Goal: Information Seeking & Learning: Learn about a topic

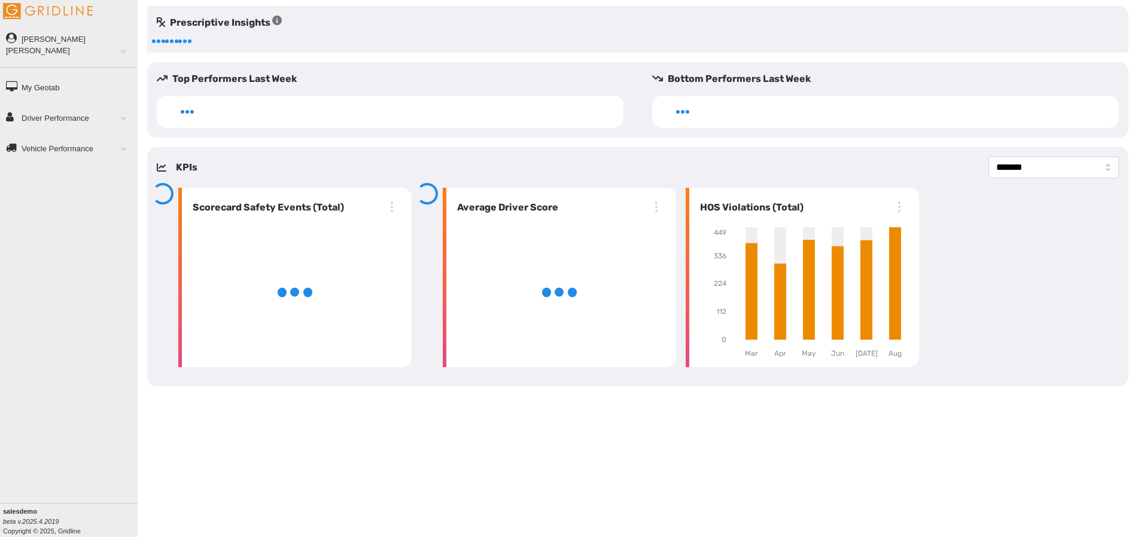
select select "**********"
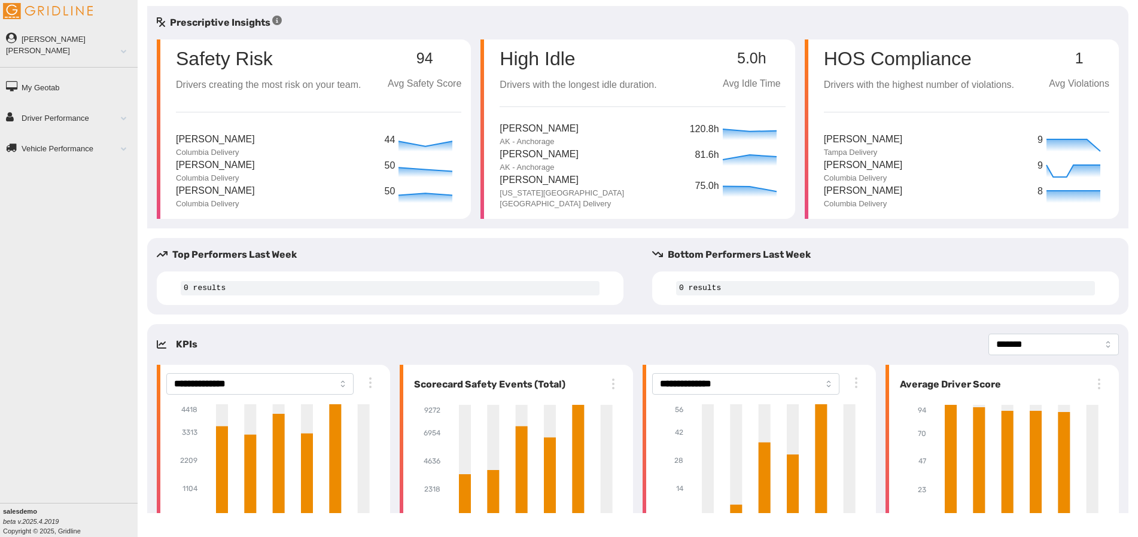
click at [96, 104] on link "Driver Performance" at bounding box center [69, 117] width 138 height 27
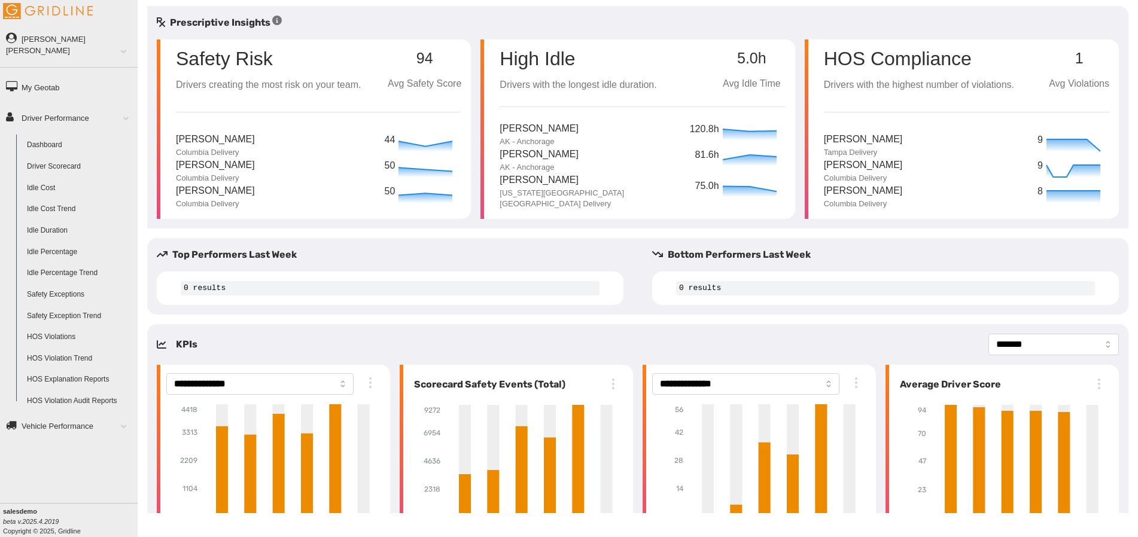
click at [54, 156] on link "Driver Scorecard" at bounding box center [80, 167] width 116 height 22
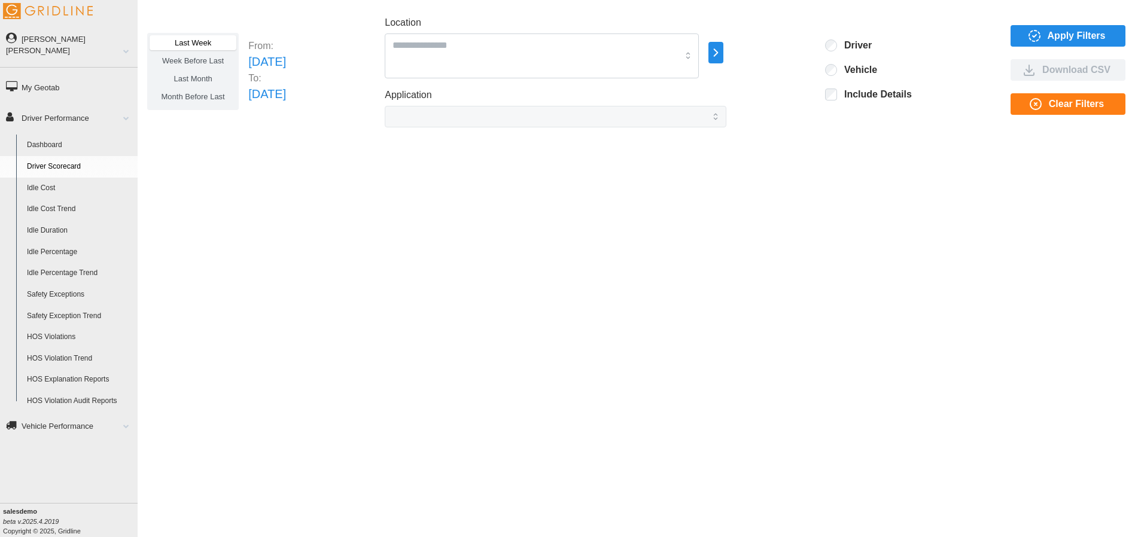
click at [211, 77] on span "Last Month" at bounding box center [193, 78] width 38 height 9
click at [723, 48] on icon "button" at bounding box center [716, 52] width 14 height 14
click at [777, 54] on div at bounding box center [778, 54] width 10 height 10
click at [807, 59] on p "All Vehicles" at bounding box center [820, 53] width 39 height 11
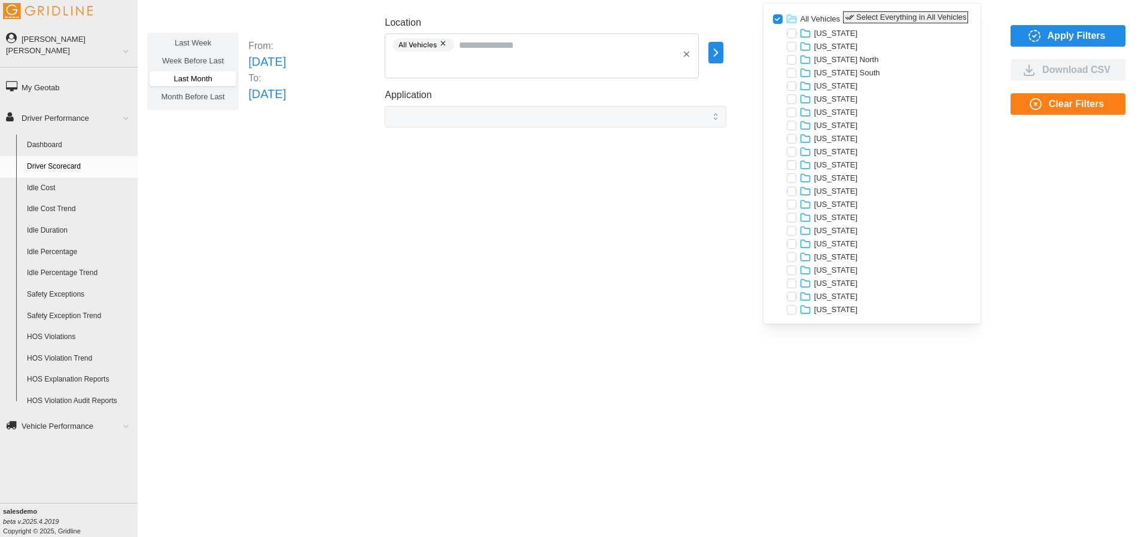
click at [846, 16] on icon "button" at bounding box center [850, 18] width 10 height 10
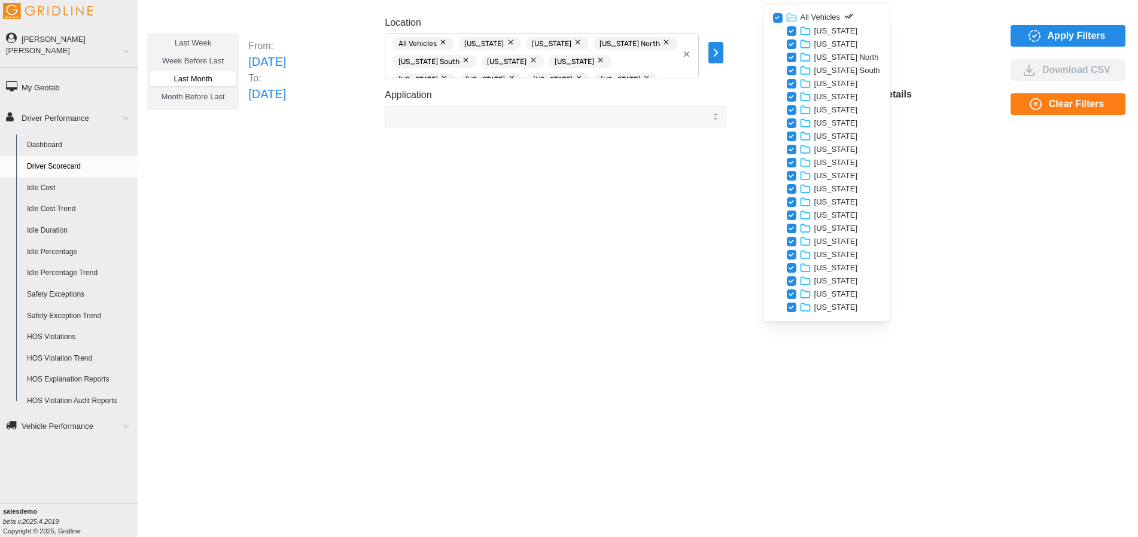
click at [712, 171] on div "Last Week Week Before Last Last Month Month Before Last From: Tue Jul 01 2025 T…" at bounding box center [638, 259] width 1000 height 507
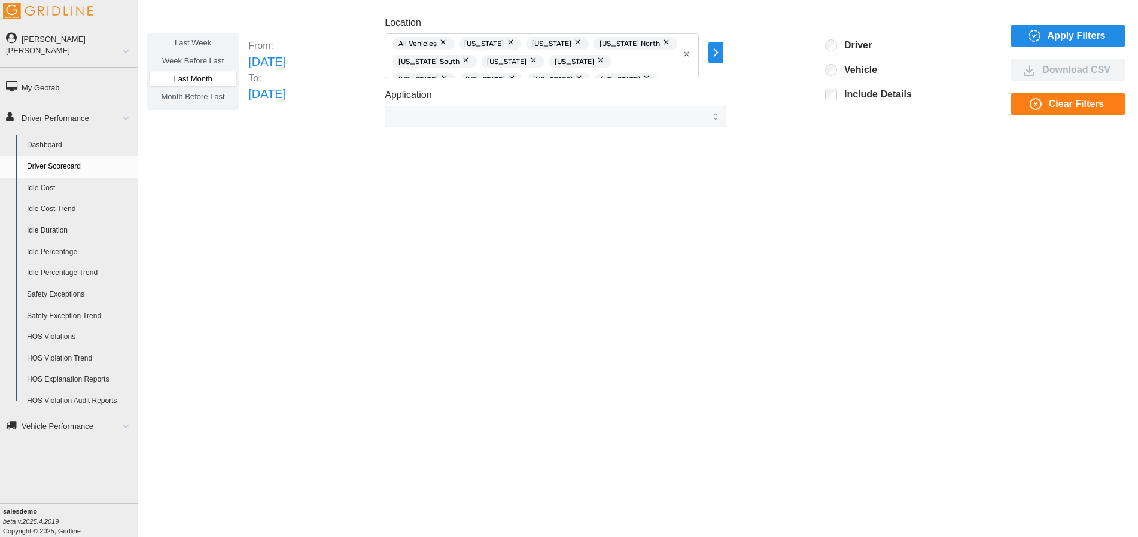
click at [691, 56] on icon "button" at bounding box center [686, 54] width 9 height 9
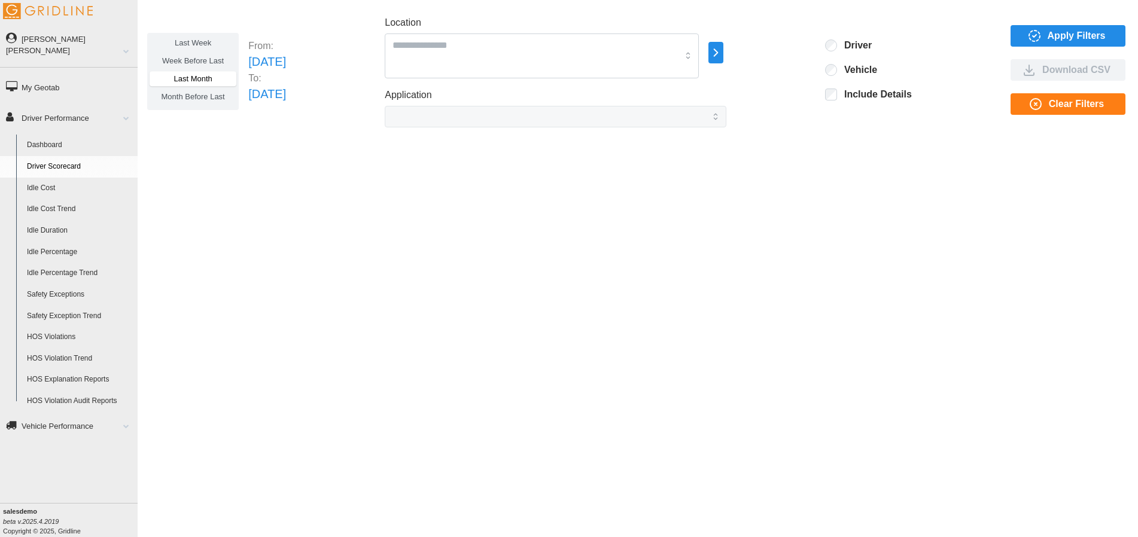
click at [723, 54] on icon "button" at bounding box center [716, 52] width 14 height 14
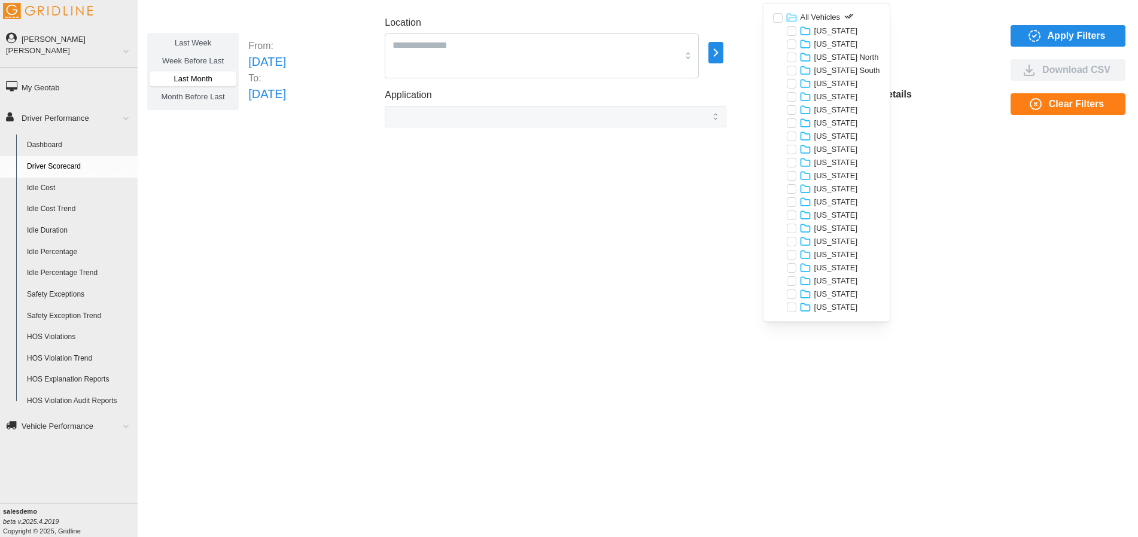
click at [790, 267] on div at bounding box center [792, 268] width 10 height 10
click at [685, 261] on div "Last Week Week Before Last Last Month Month Before Last From: Tue Jul 01 2025 T…" at bounding box center [638, 259] width 1000 height 507
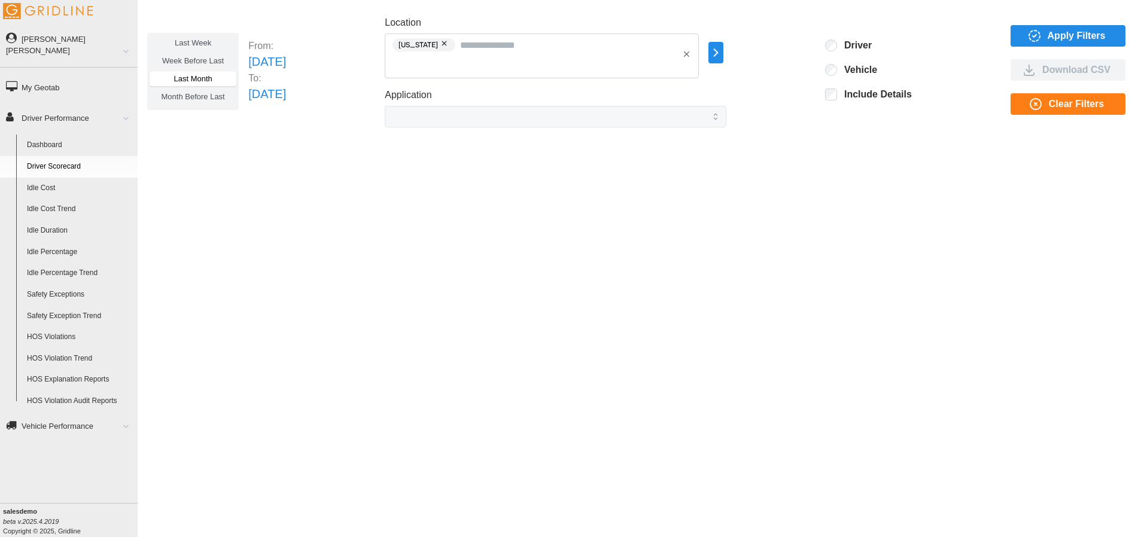
click at [1042, 32] on span "Apply Filters" at bounding box center [1066, 36] width 96 height 20
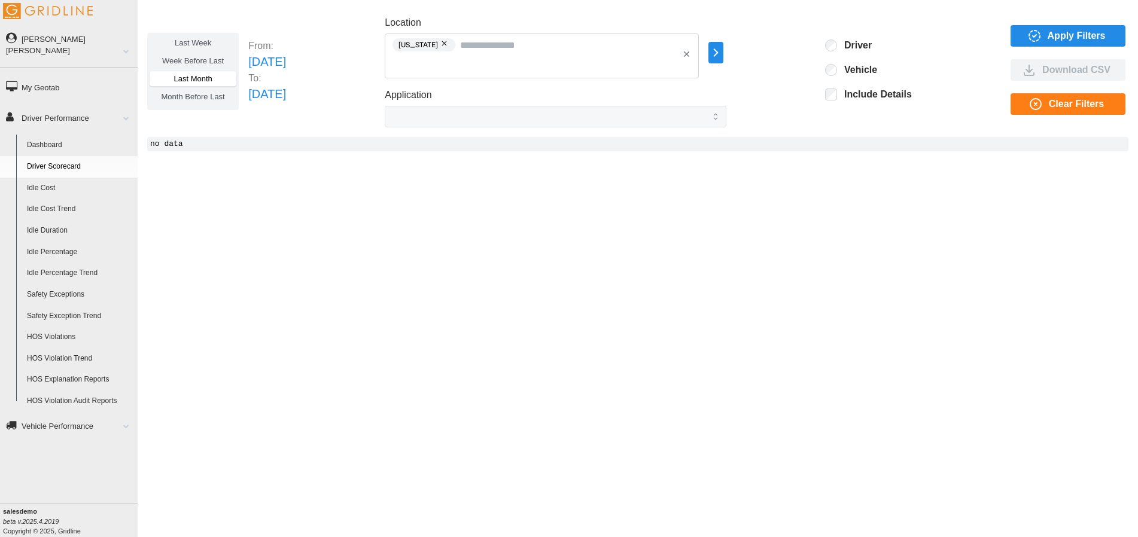
click at [211, 62] on span "Week Before Last" at bounding box center [193, 60] width 62 height 9
click at [1041, 32] on icon "button" at bounding box center [1034, 36] width 14 height 14
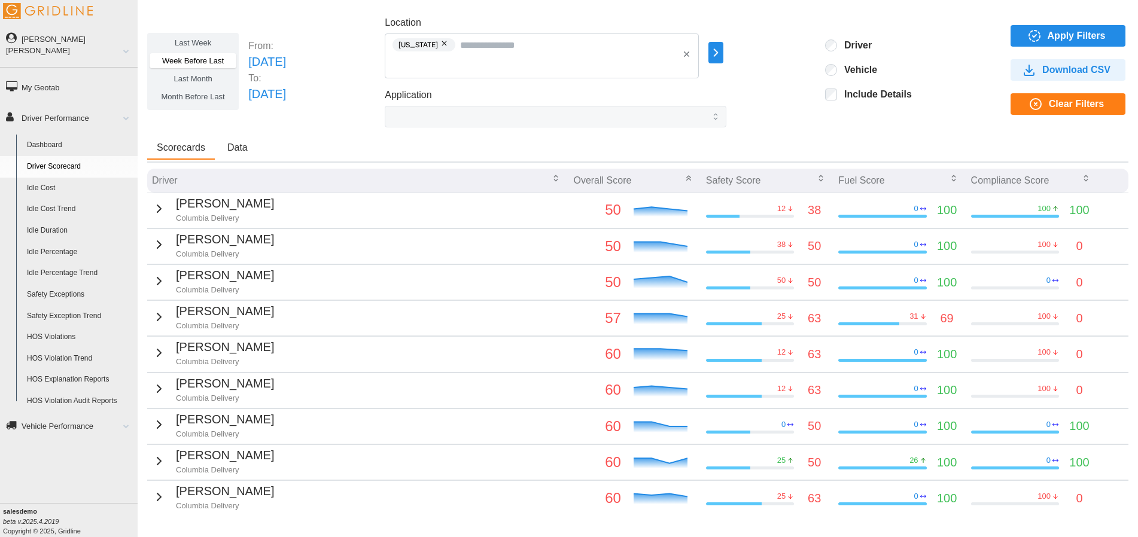
click at [221, 80] on label "Last Month" at bounding box center [193, 78] width 87 height 15
click at [1048, 33] on span "Apply Filters" at bounding box center [1077, 36] width 58 height 20
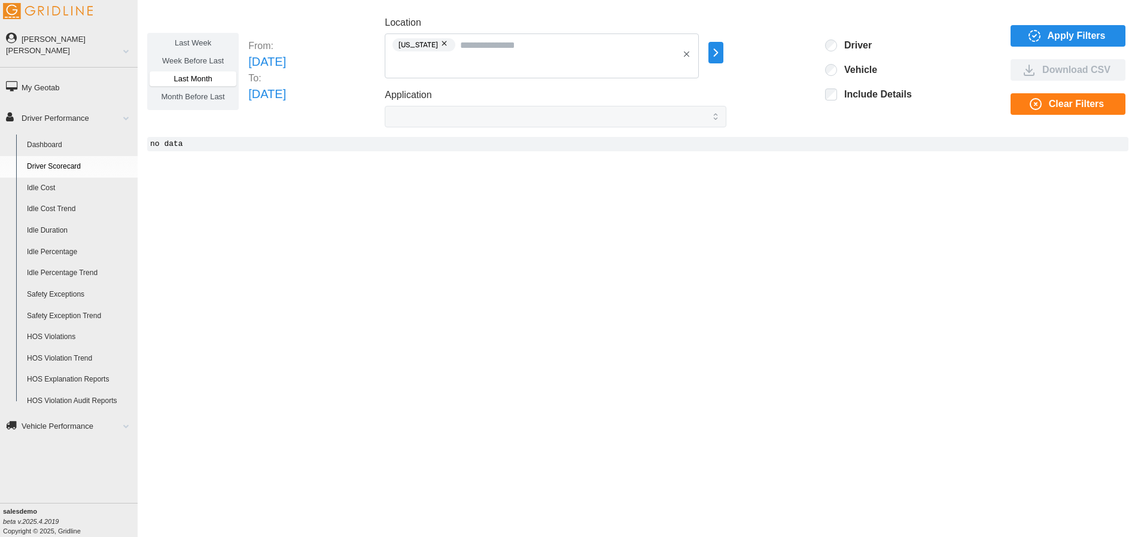
click at [188, 99] on span "Month Before Last" at bounding box center [193, 96] width 63 height 9
click at [1102, 42] on span "Apply Filters" at bounding box center [1077, 36] width 58 height 20
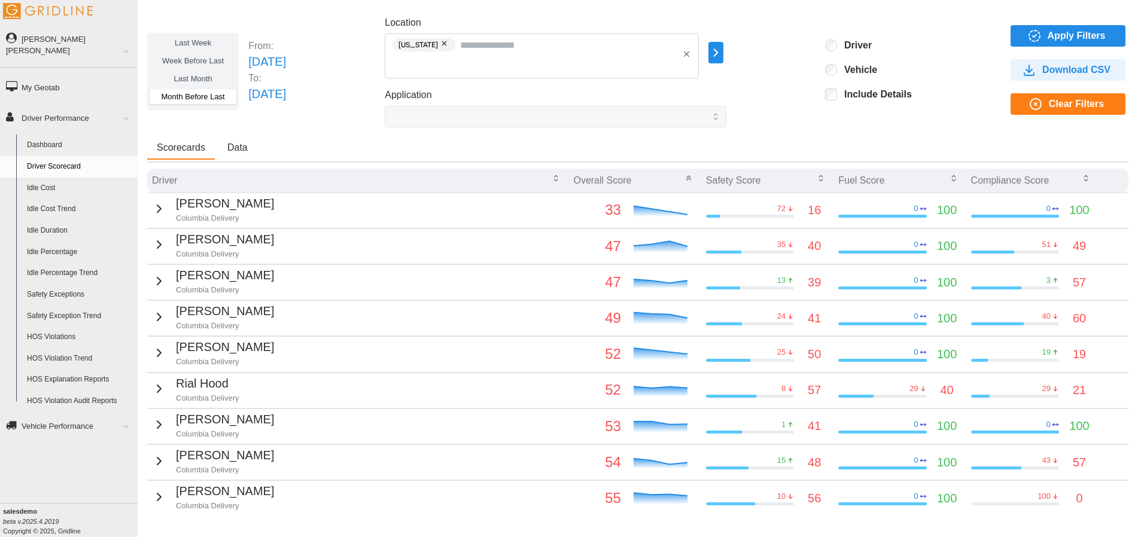
click at [691, 54] on icon "button" at bounding box center [686, 54] width 9 height 9
click at [678, 56] on div at bounding box center [542, 56] width 314 height 45
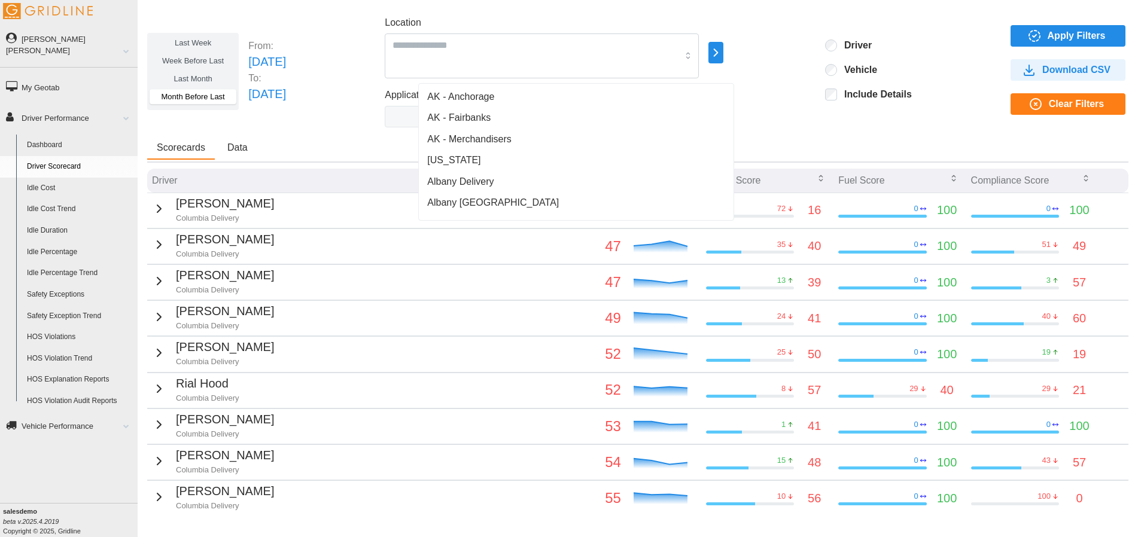
click at [723, 62] on span "button" at bounding box center [716, 52] width 14 height 20
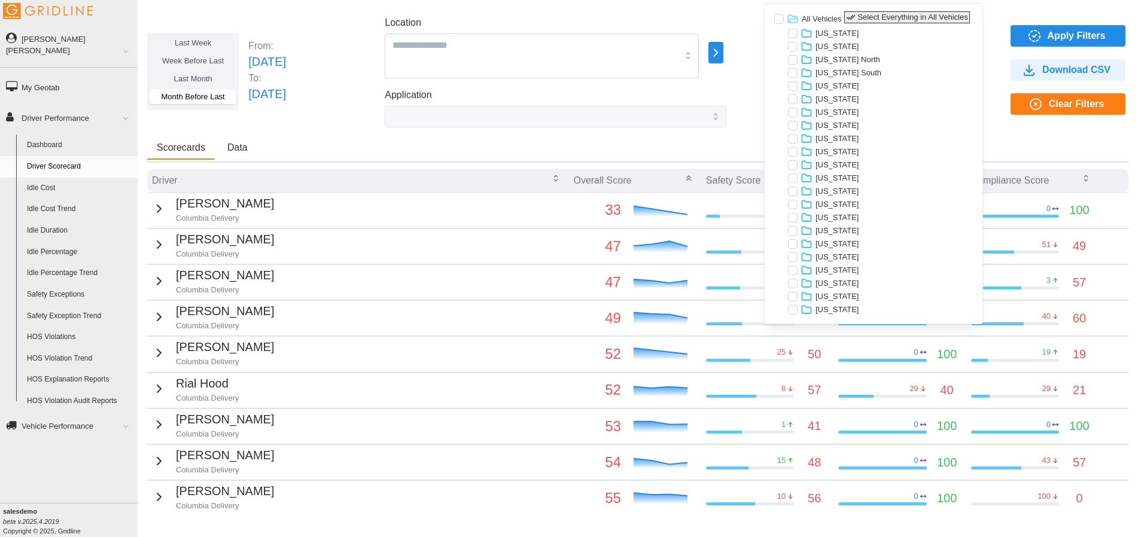
click at [851, 16] on icon "button" at bounding box center [851, 18] width 10 height 10
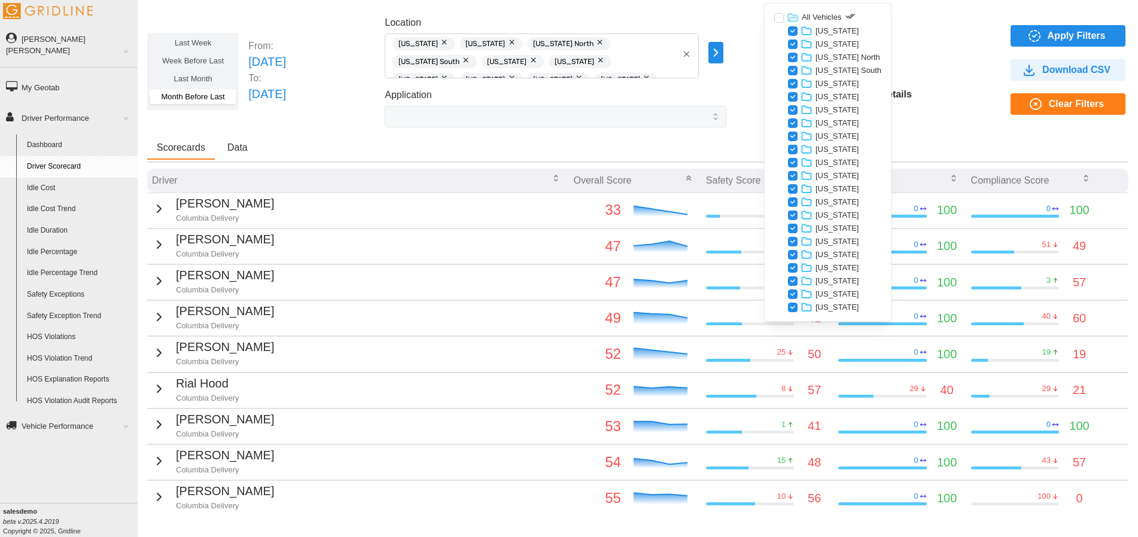
click at [726, 86] on div "Location Alaska Arizona California North California South Colorado District of …" at bounding box center [556, 72] width 342 height 112
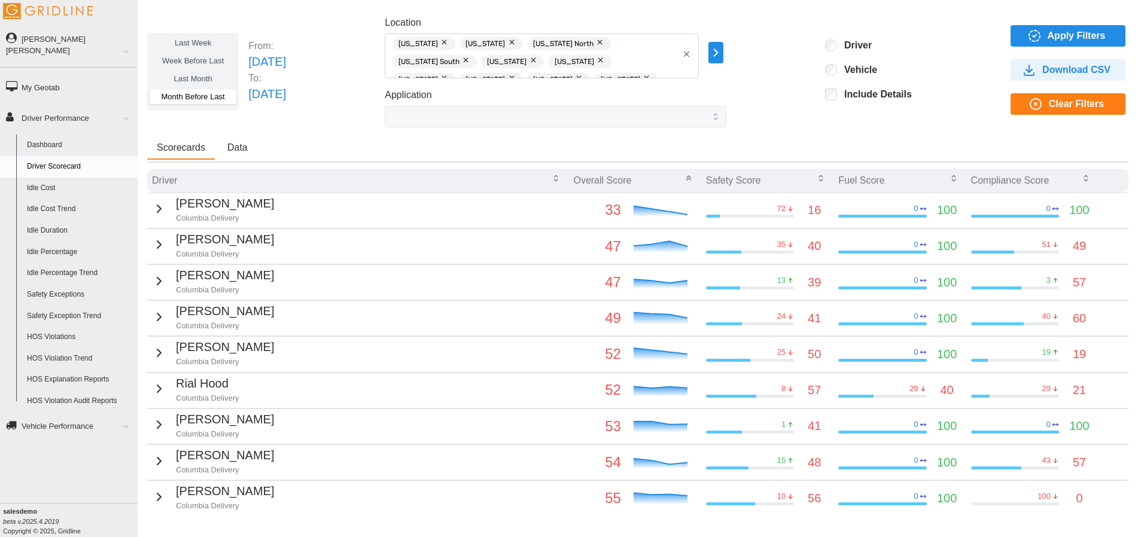
click at [1048, 39] on span "Apply Filters" at bounding box center [1077, 36] width 58 height 20
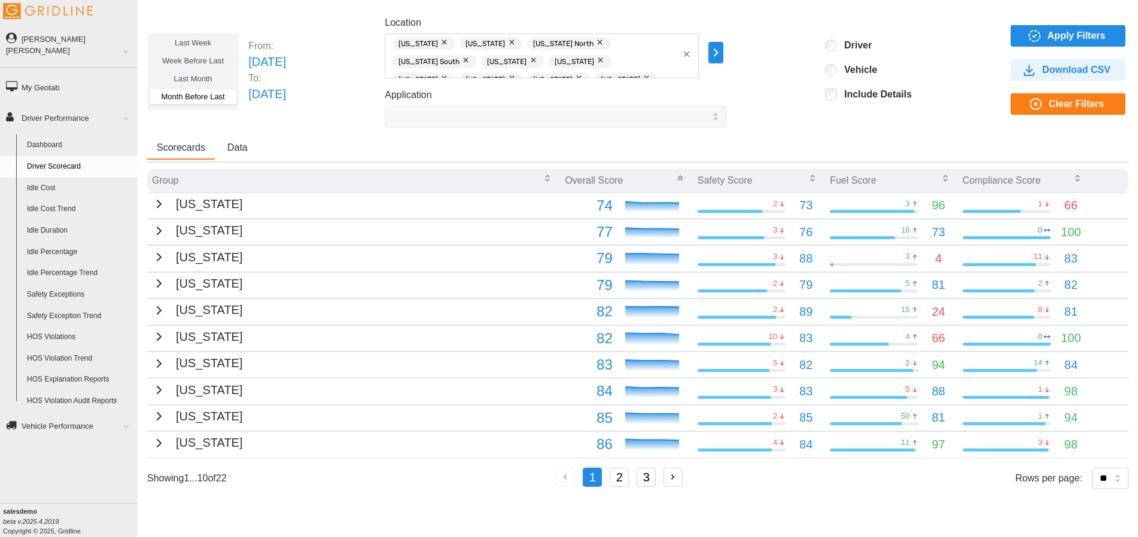
click at [219, 80] on label "Last Month" at bounding box center [193, 78] width 87 height 15
click at [207, 60] on span "Week Before Last" at bounding box center [193, 60] width 62 height 9
click at [212, 45] on label "Last Week" at bounding box center [193, 42] width 87 height 15
click at [200, 74] on span "Last Month" at bounding box center [193, 78] width 38 height 9
click at [1055, 30] on span "Apply Filters" at bounding box center [1077, 36] width 58 height 20
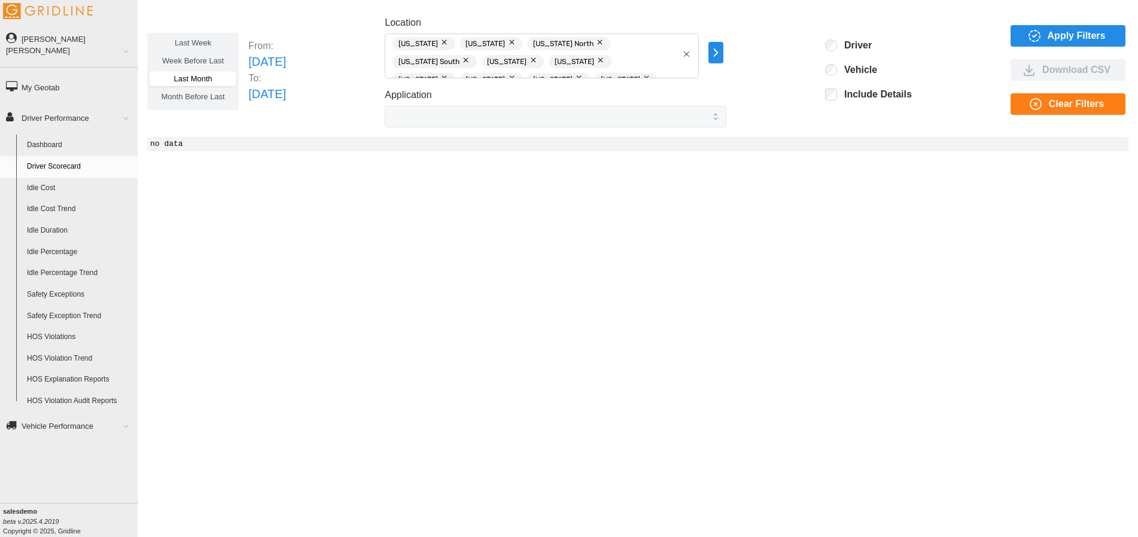
click at [188, 64] on span "Week Before Last" at bounding box center [193, 60] width 62 height 9
click at [1066, 38] on span "Apply Filters" at bounding box center [1077, 36] width 58 height 20
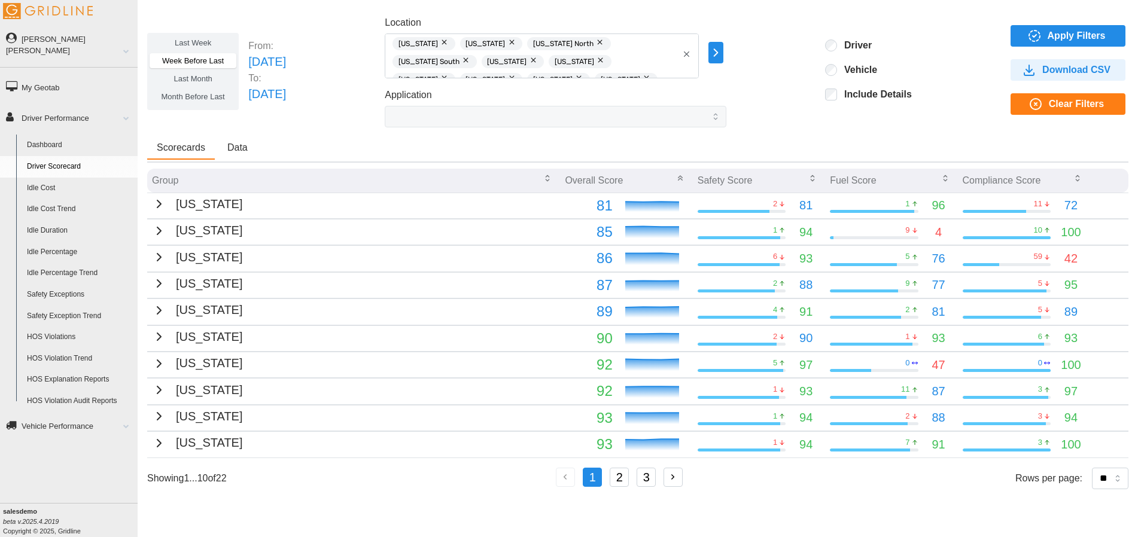
click at [193, 47] on span "Last Week" at bounding box center [193, 42] width 36 height 9
click at [1064, 39] on span "Apply Filters" at bounding box center [1077, 36] width 58 height 20
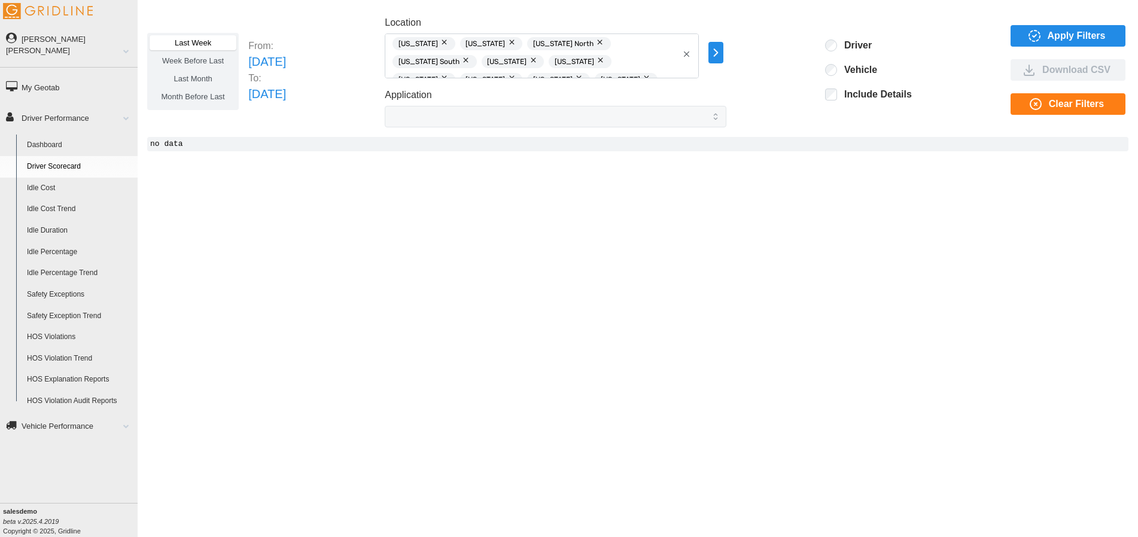
click at [1094, 35] on span "Apply Filters" at bounding box center [1077, 36] width 58 height 20
click at [222, 67] on label "Week Before Last" at bounding box center [193, 60] width 87 height 15
click at [1023, 39] on span "Apply Filters" at bounding box center [1066, 36] width 96 height 20
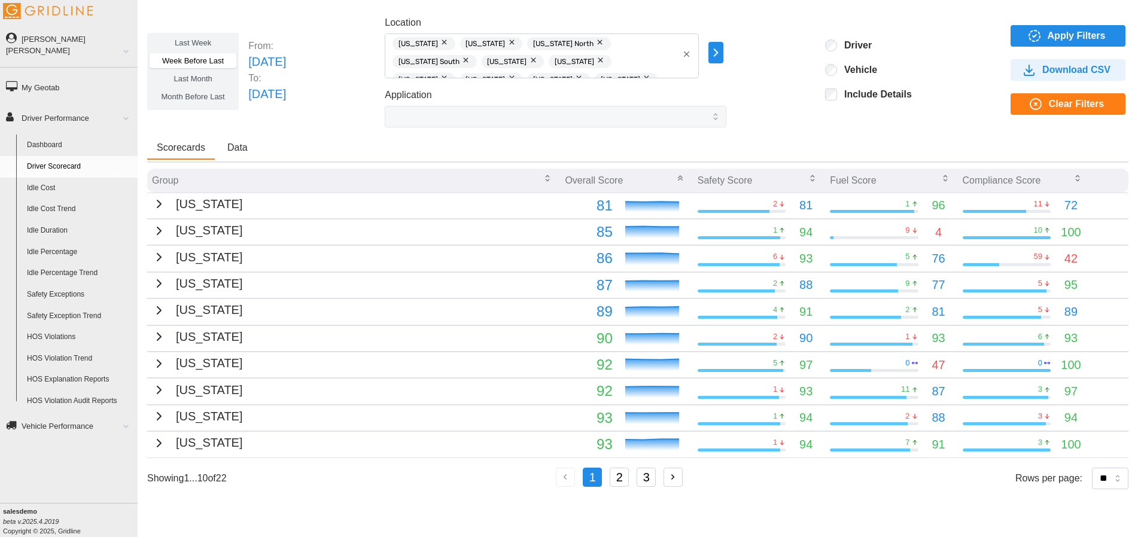
click at [202, 99] on span "Month Before Last" at bounding box center [193, 96] width 63 height 9
click at [1094, 31] on span "Apply Filters" at bounding box center [1077, 36] width 58 height 20
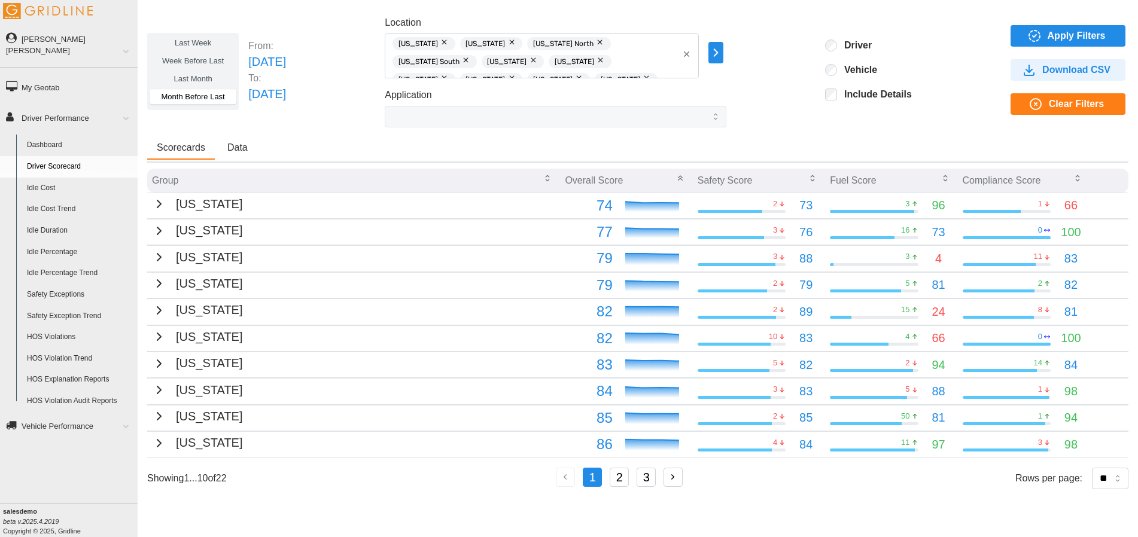
click at [160, 208] on icon "button" at bounding box center [159, 204] width 14 height 14
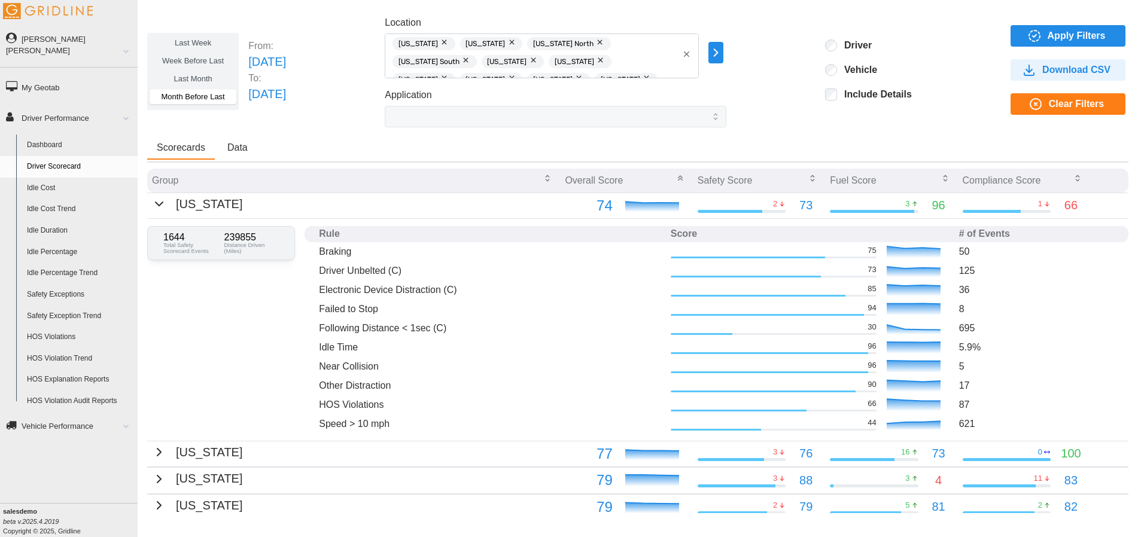
click at [157, 206] on icon "button" at bounding box center [159, 204] width 14 height 14
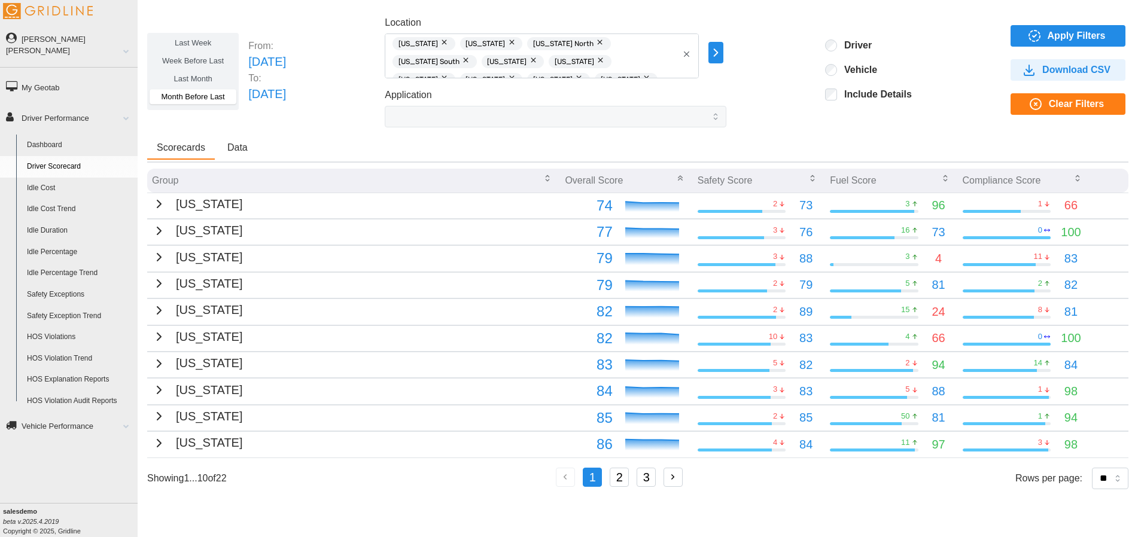
click at [691, 56] on icon "button" at bounding box center [686, 54] width 9 height 9
click at [723, 54] on icon "button" at bounding box center [716, 52] width 14 height 14
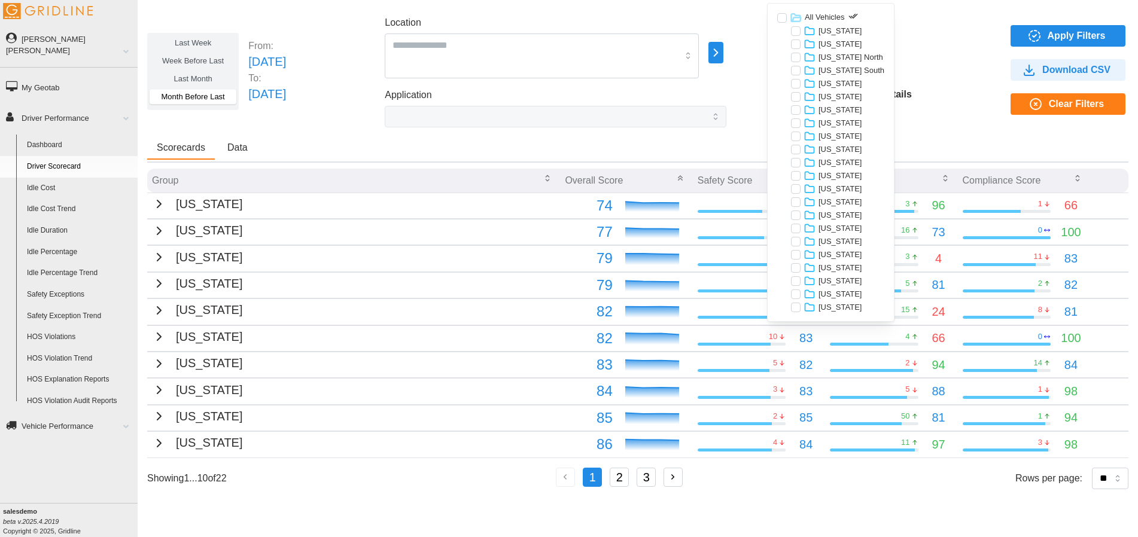
click at [794, 266] on div at bounding box center [796, 268] width 10 height 10
click at [570, 138] on div "Scorecards Data" at bounding box center [637, 150] width 981 height 26
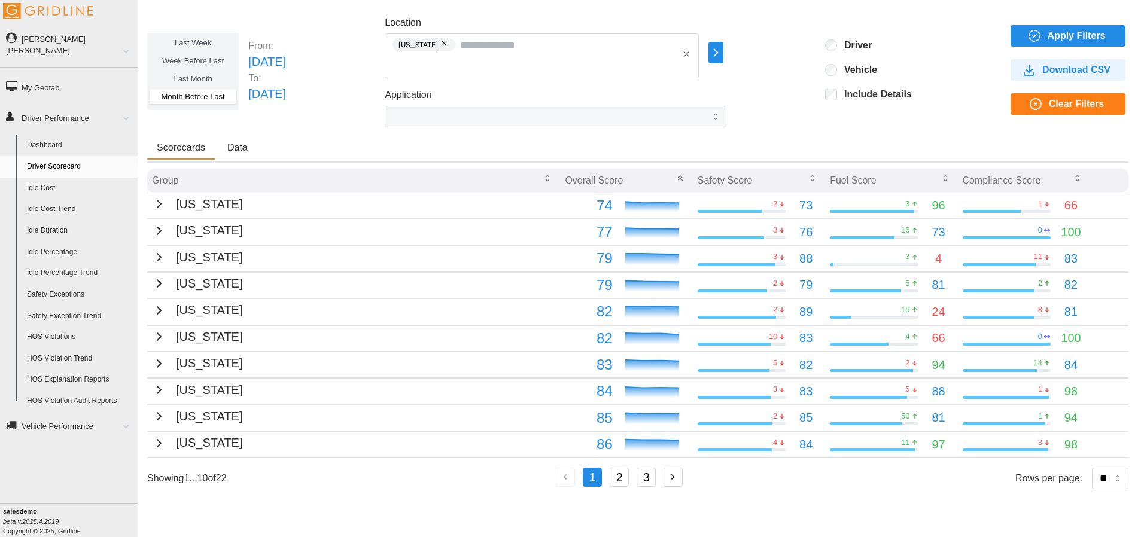
click at [1058, 36] on span "Apply Filters" at bounding box center [1077, 36] width 58 height 20
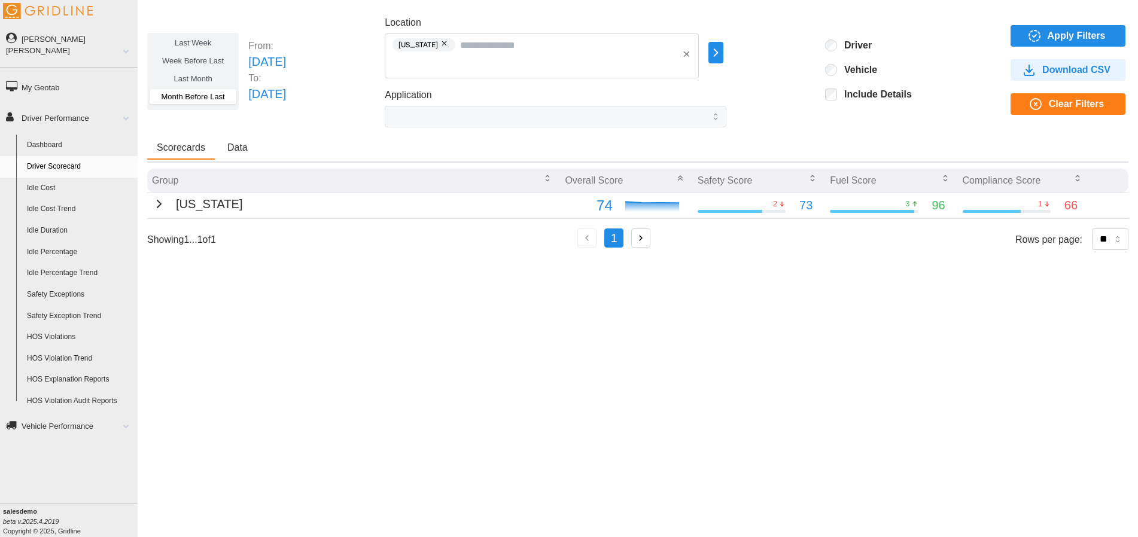
click at [851, 101] on div "Include Details" at bounding box center [868, 96] width 87 height 15
click at [848, 101] on div "Include Details" at bounding box center [868, 96] width 87 height 15
click at [1055, 41] on span "Apply Filters" at bounding box center [1077, 36] width 58 height 20
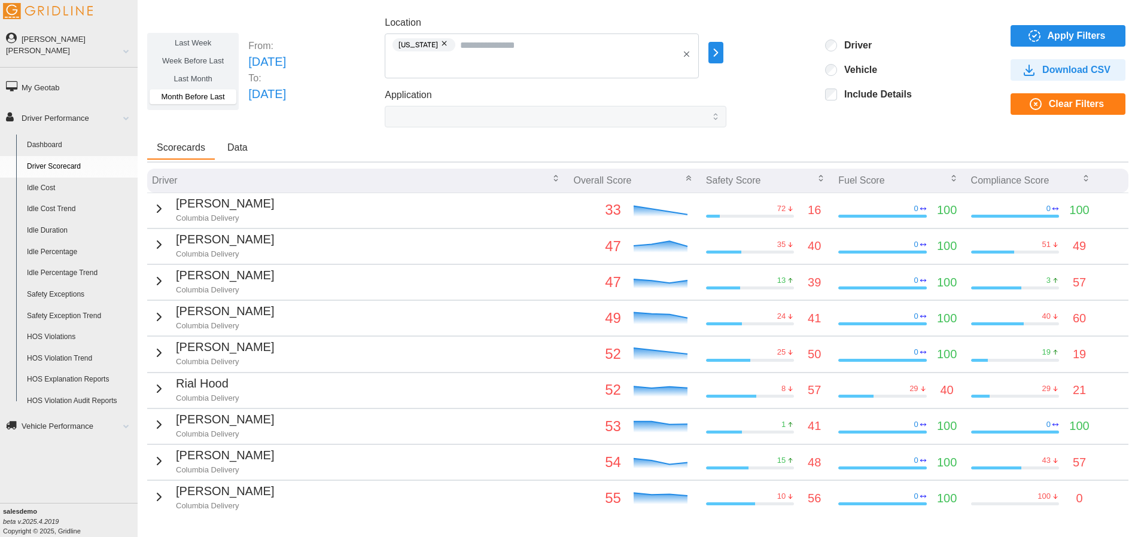
click at [152, 205] on icon "button" at bounding box center [159, 209] width 14 height 14
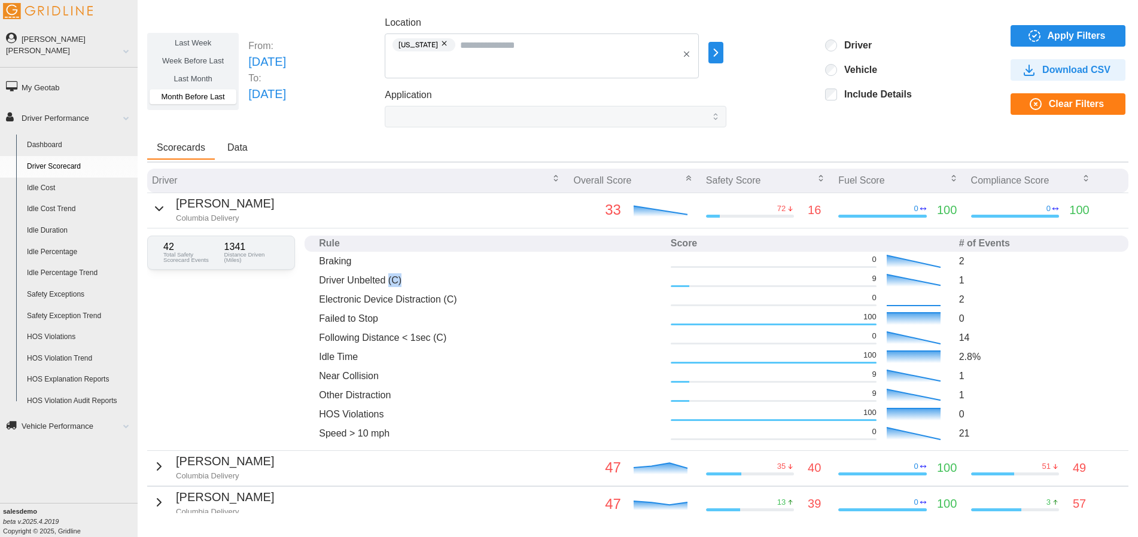
drag, startPoint x: 389, startPoint y: 278, endPoint x: 416, endPoint y: 277, distance: 27.5
click at [416, 277] on p "Driver Unbelted (C)" at bounding box center [490, 280] width 342 height 14
drag, startPoint x: 445, startPoint y: 301, endPoint x: 473, endPoint y: 295, distance: 28.7
click at [473, 295] on p "Electronic Device Distraction (C)" at bounding box center [490, 300] width 342 height 14
drag, startPoint x: 431, startPoint y: 336, endPoint x: 474, endPoint y: 329, distance: 43.7
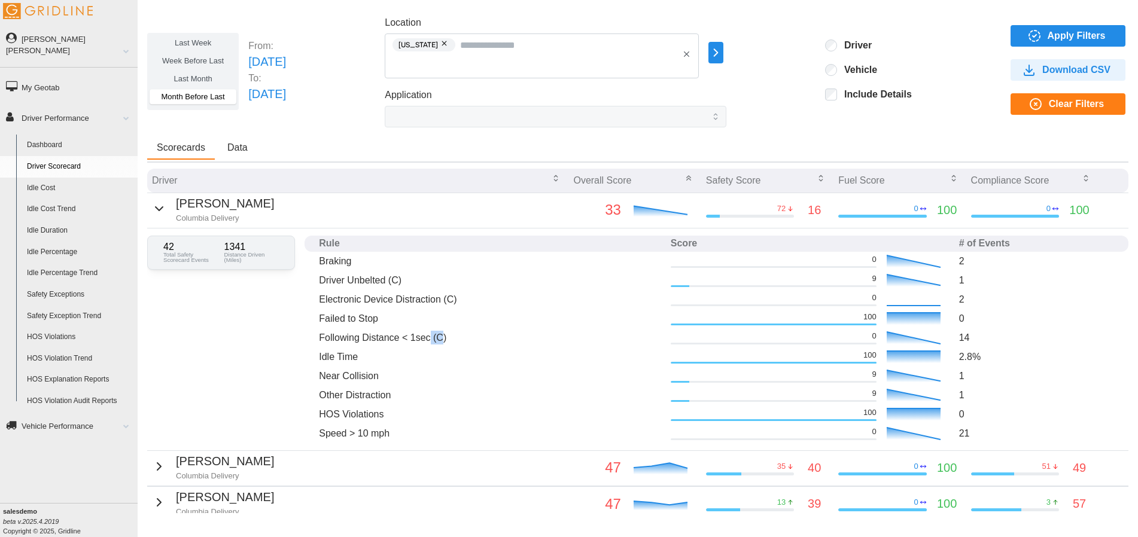
click at [467, 331] on p "Following Distance < 1sec (C)" at bounding box center [490, 338] width 342 height 14
click at [474, 321] on p "Failed to Stop" at bounding box center [490, 319] width 342 height 14
drag, startPoint x: 319, startPoint y: 417, endPoint x: 416, endPoint y: 397, distance: 99.5
click at [415, 397] on tbody "Braking 0 2 Driver Unbelted (C) 9 1 Electronic Device Distraction (C) 0 2 Faile…" at bounding box center [717, 347] width 824 height 191
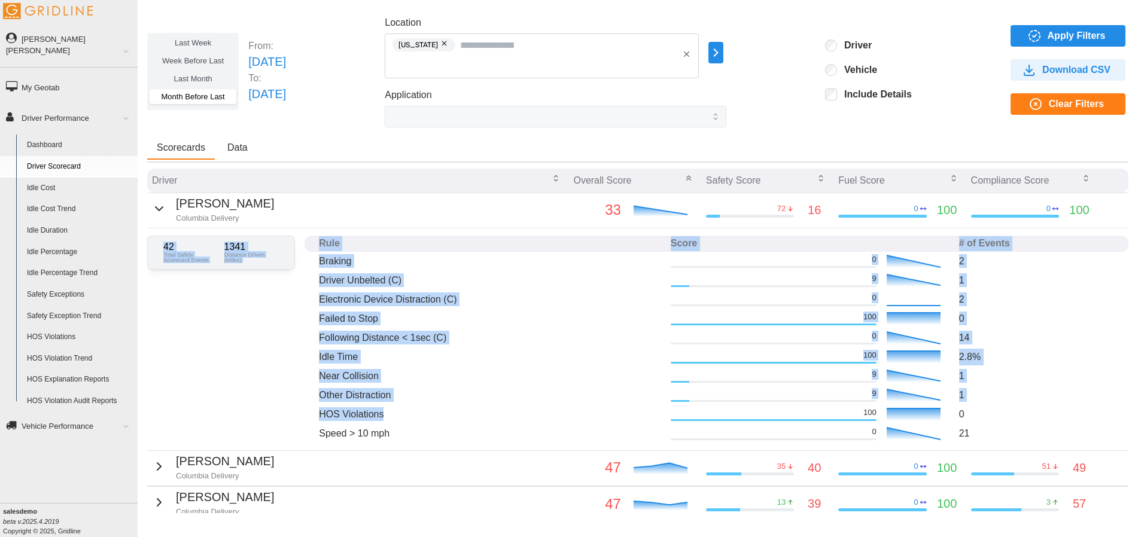
drag, startPoint x: 397, startPoint y: 413, endPoint x: 300, endPoint y: 409, distance: 96.4
click at [300, 409] on div "42 Total Safety Scorecard Events 1341 Distance Driven (Miles) Rule Score # of E…" at bounding box center [637, 340] width 981 height 222
click at [306, 403] on td at bounding box center [310, 395] width 10 height 19
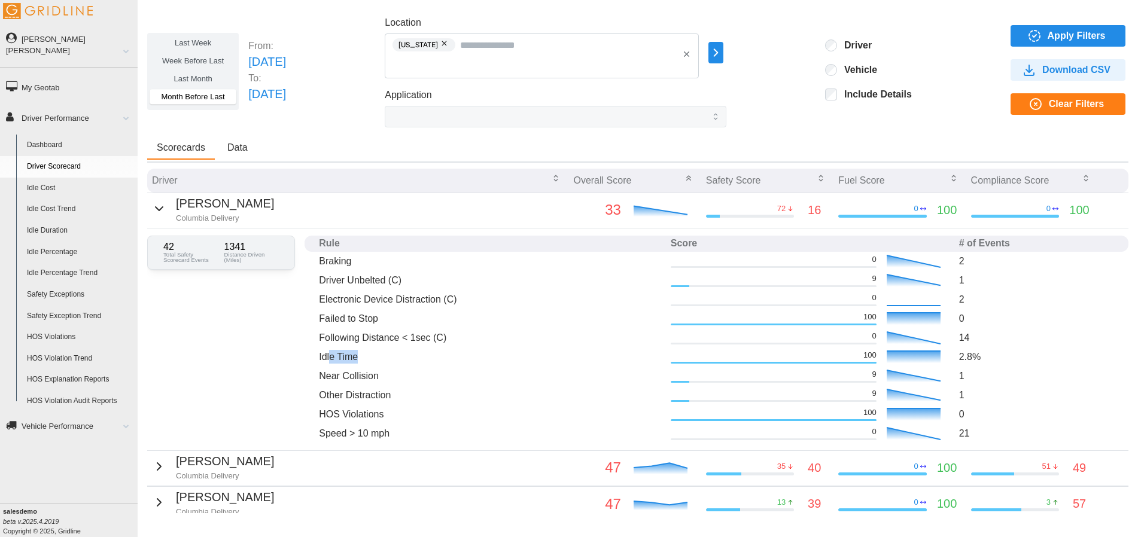
drag, startPoint x: 330, startPoint y: 359, endPoint x: 366, endPoint y: 351, distance: 36.1
click at [366, 351] on p "Idle Time" at bounding box center [490, 357] width 342 height 14
click at [373, 359] on p "Idle Time" at bounding box center [490, 357] width 342 height 14
drag, startPoint x: 382, startPoint y: 412, endPoint x: 315, endPoint y: 408, distance: 67.7
click at [317, 410] on td "HOS Violations" at bounding box center [490, 414] width 352 height 19
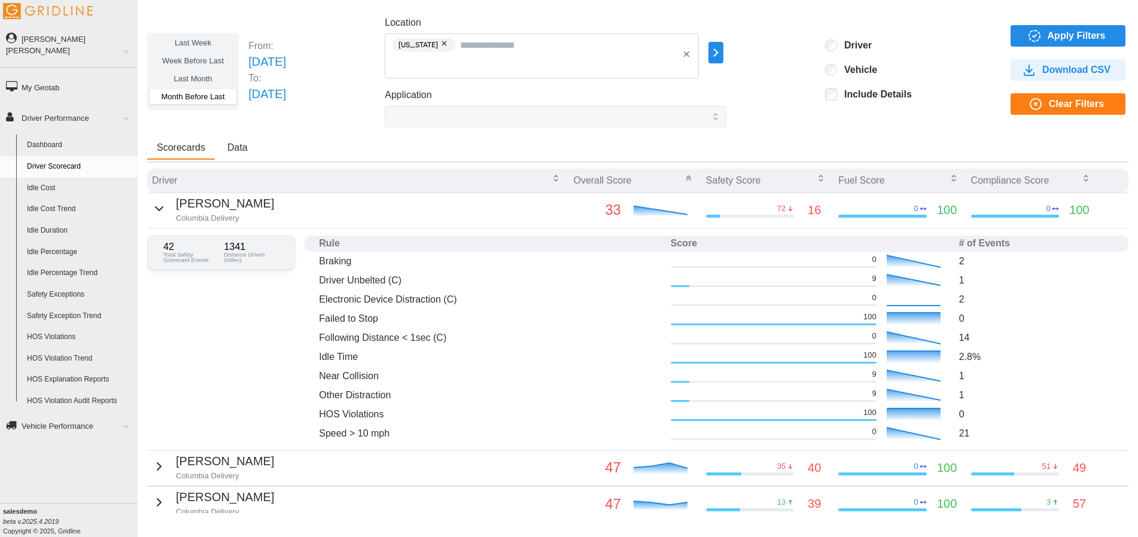
click at [319, 358] on p "Idle Time" at bounding box center [490, 357] width 342 height 14
click at [328, 353] on p "Idle Time" at bounding box center [490, 357] width 342 height 14
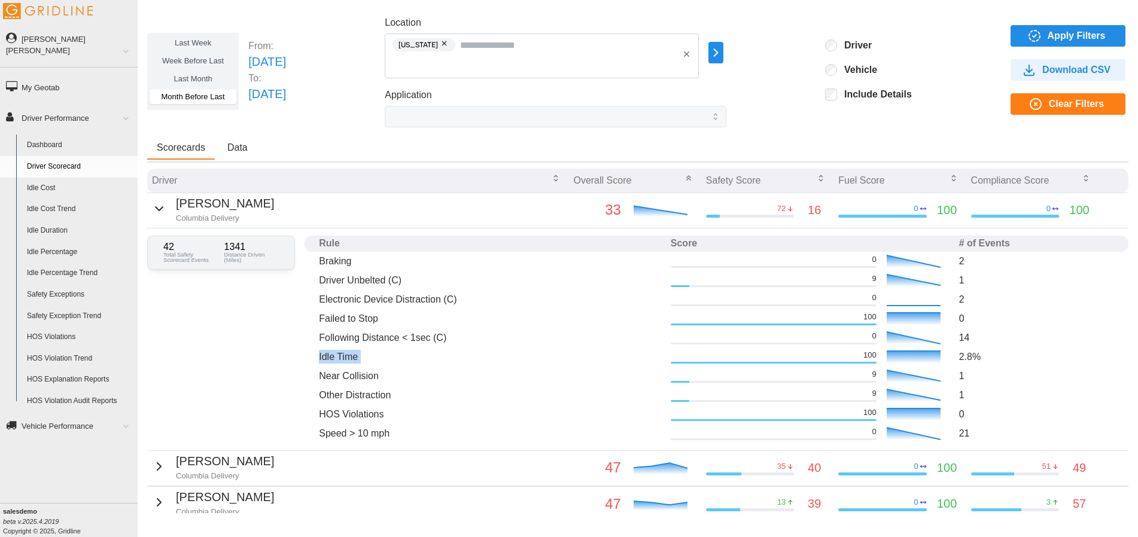
click at [398, 358] on p "Idle Time" at bounding box center [490, 357] width 342 height 14
click at [156, 210] on icon "button" at bounding box center [159, 209] width 14 height 14
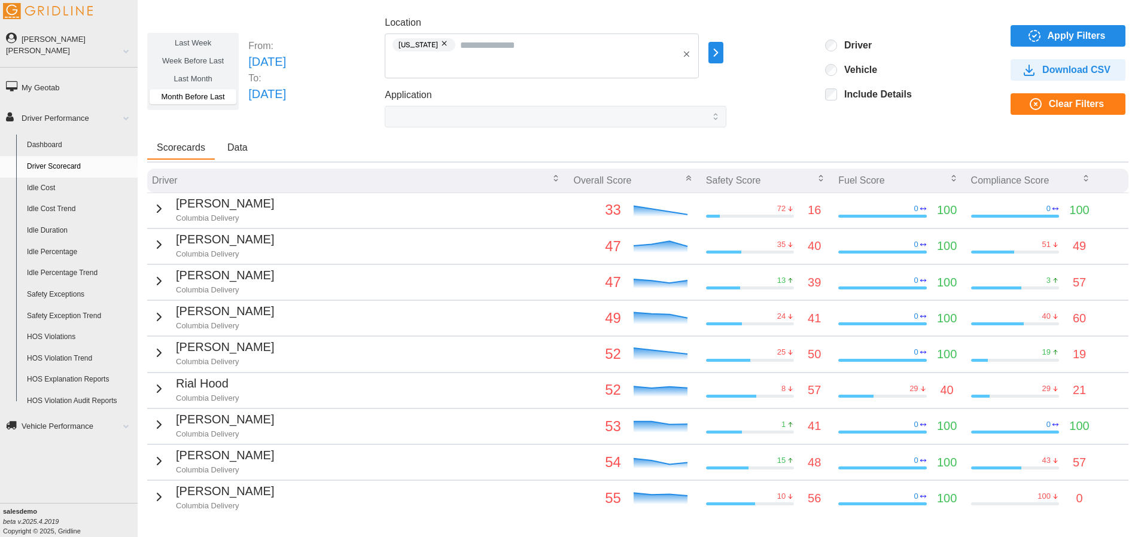
click at [197, 66] on label "Week Before Last" at bounding box center [193, 60] width 87 height 15
click at [1073, 39] on span "Apply Filters" at bounding box center [1077, 36] width 58 height 20
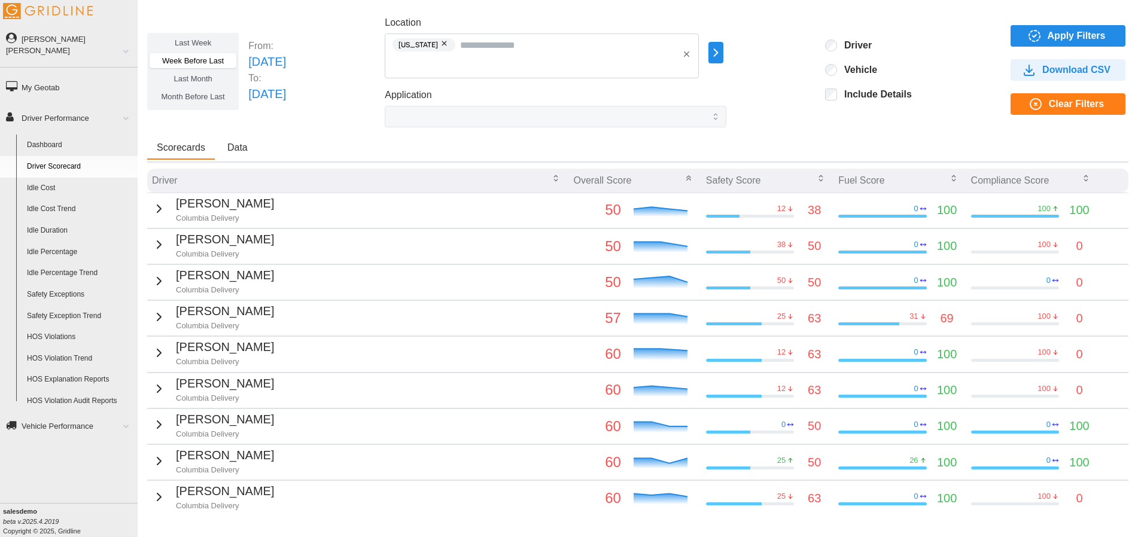
click at [214, 96] on span "Month Before Last" at bounding box center [193, 96] width 63 height 9
click at [1036, 34] on span "Apply Filters" at bounding box center [1066, 36] width 96 height 20
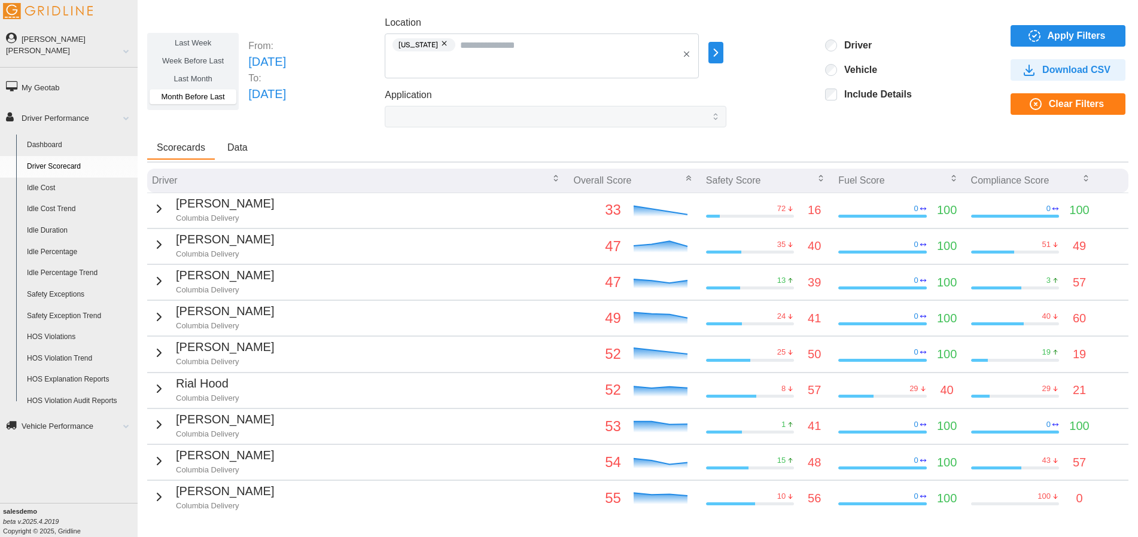
click at [197, 65] on label "Week Before Last" at bounding box center [193, 60] width 87 height 15
click at [1061, 39] on span "Apply Filters" at bounding box center [1077, 36] width 58 height 20
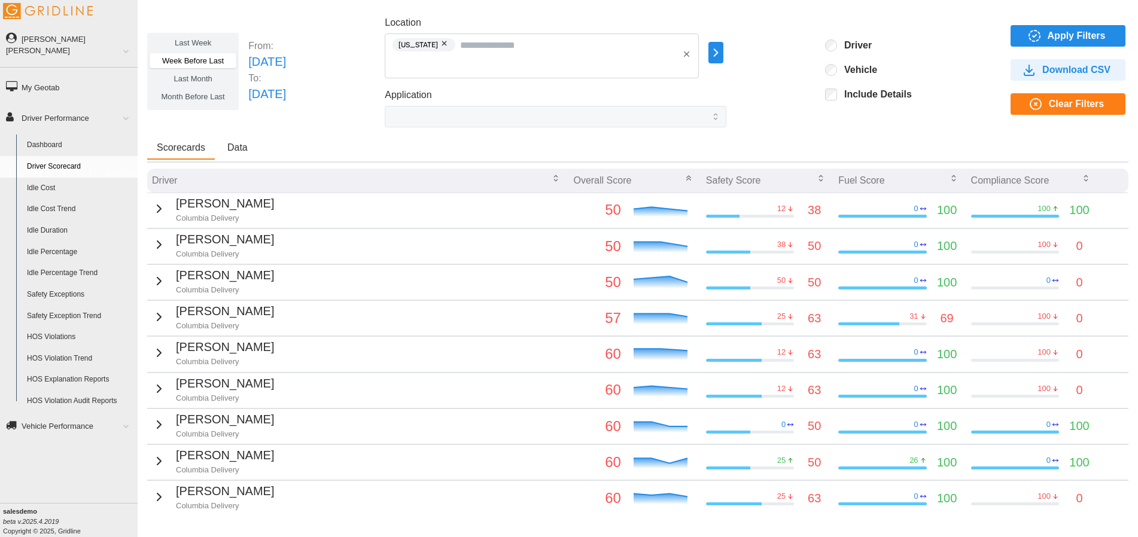
click at [214, 98] on span "Month Before Last" at bounding box center [193, 96] width 63 height 9
click at [1048, 29] on span "Apply Filters" at bounding box center [1077, 36] width 58 height 20
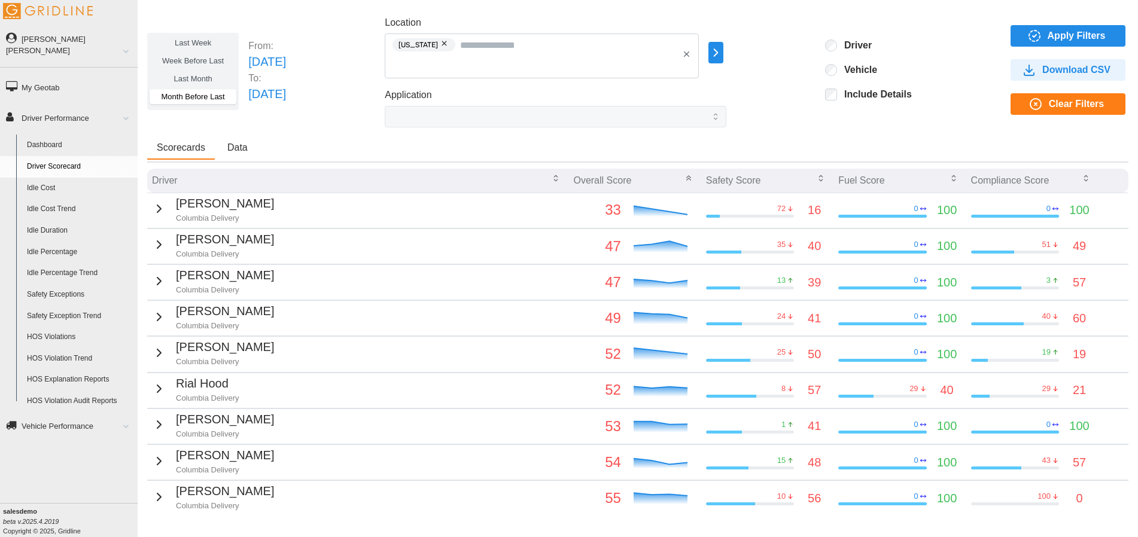
click at [202, 59] on span "Week Before Last" at bounding box center [193, 60] width 62 height 9
click at [1027, 39] on icon "button" at bounding box center [1034, 36] width 14 height 14
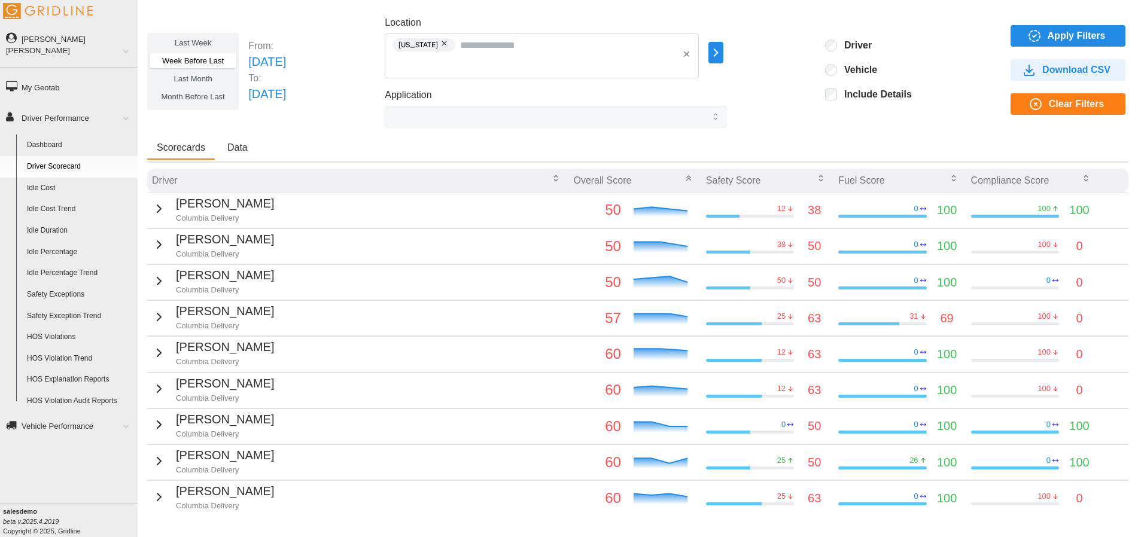
click at [158, 218] on div "Adrian Smith Columbia Delivery" at bounding box center [213, 208] width 122 height 29
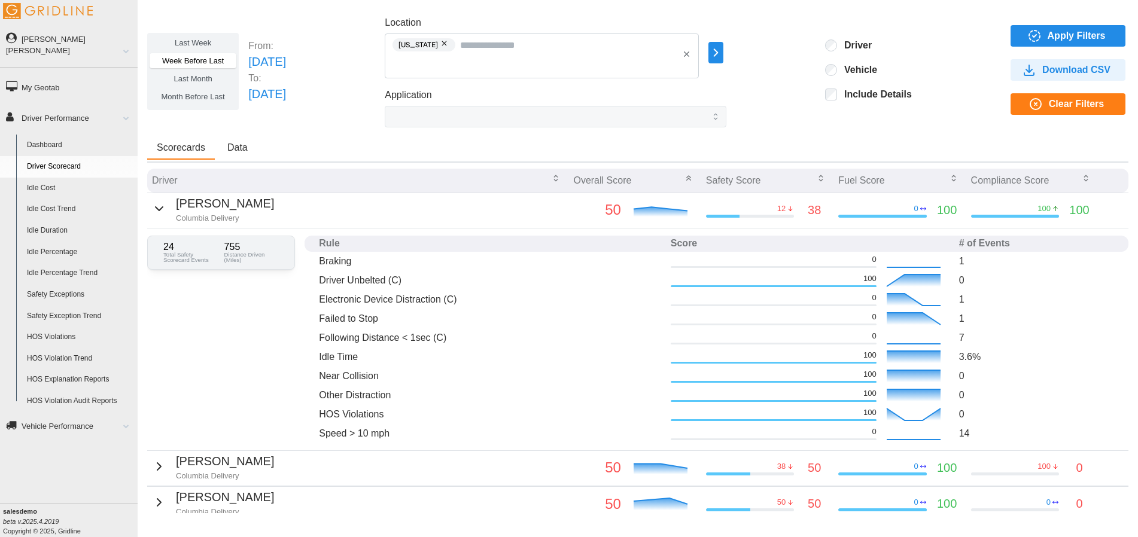
click at [158, 218] on div "Adrian Smith Columbia Delivery" at bounding box center [213, 208] width 122 height 29
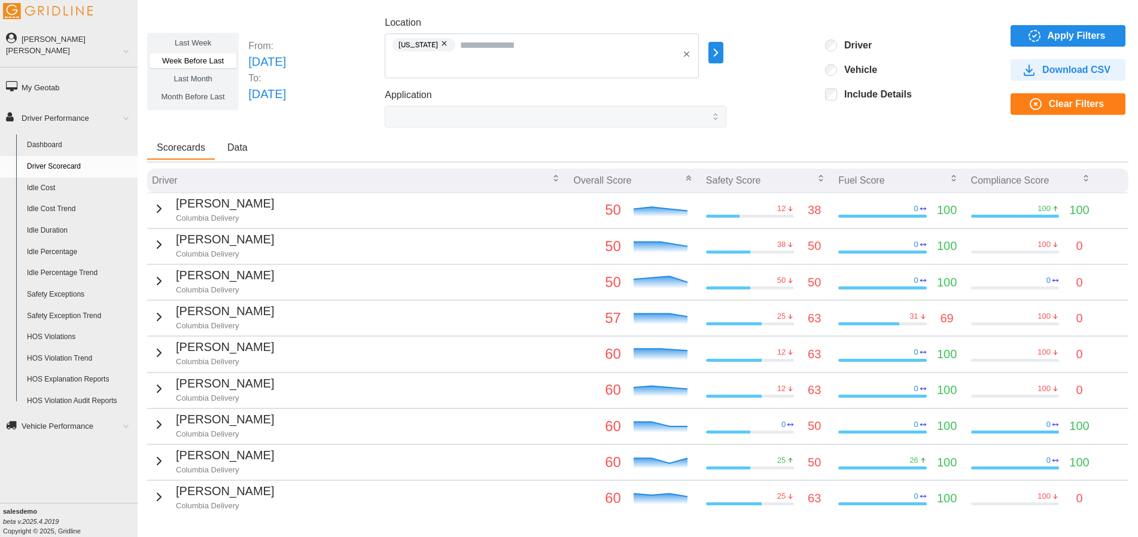
click at [162, 243] on div "Bruce Milian Columbia Delivery" at bounding box center [213, 244] width 122 height 29
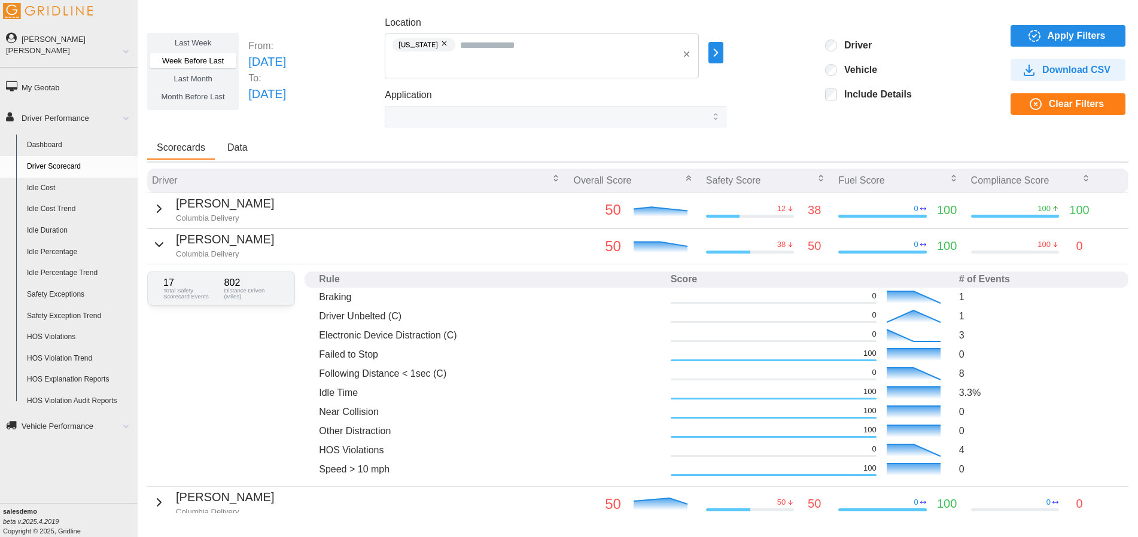
click at [162, 243] on div "Bruce Milian Columbia Delivery" at bounding box center [213, 244] width 122 height 29
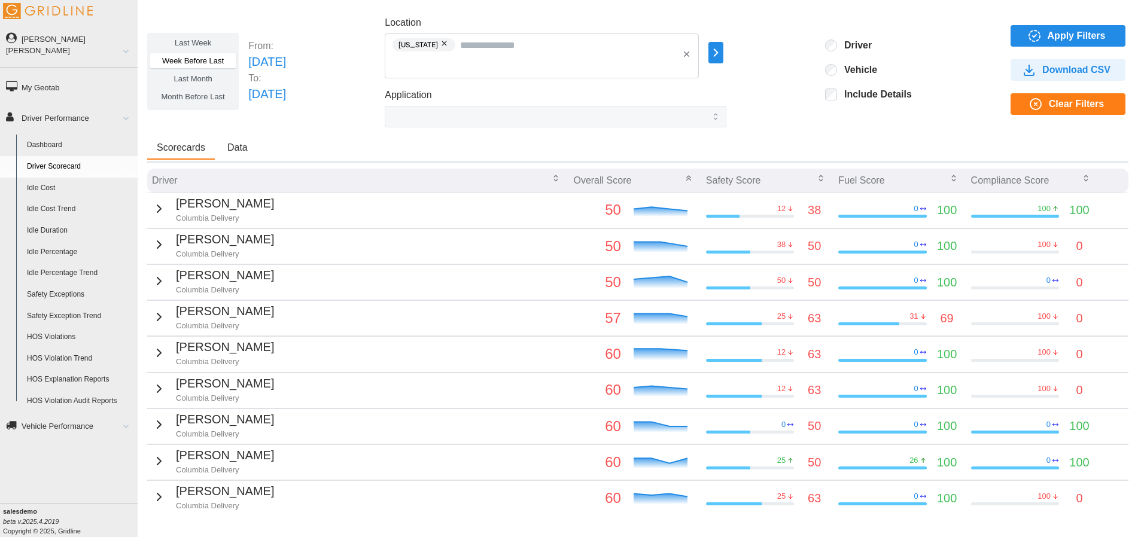
click at [157, 221] on div "Adrian Smith Columbia Delivery" at bounding box center [213, 208] width 122 height 29
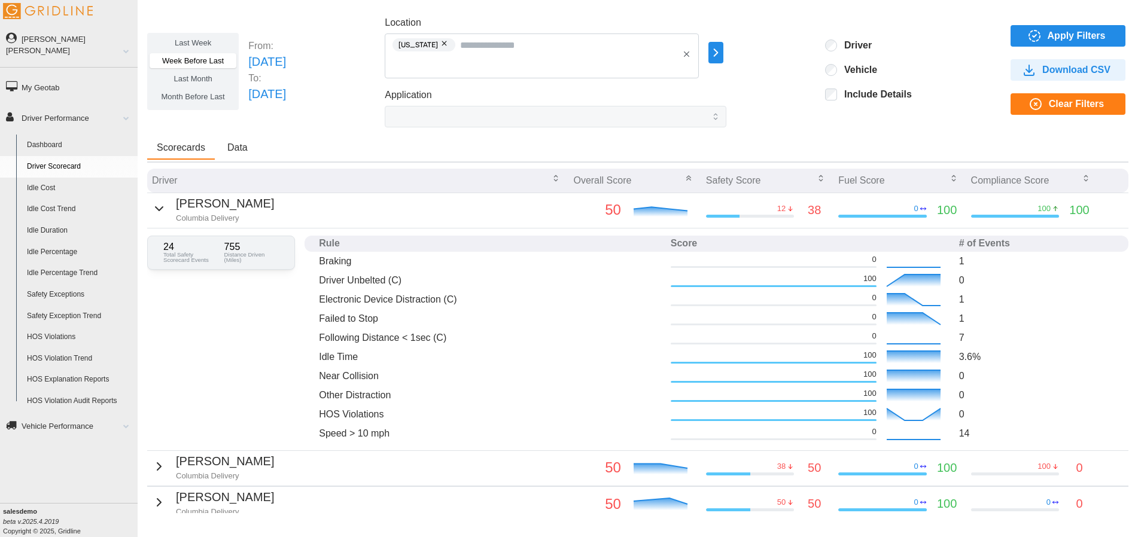
click at [157, 221] on div "Adrian Smith Columbia Delivery" at bounding box center [213, 208] width 122 height 29
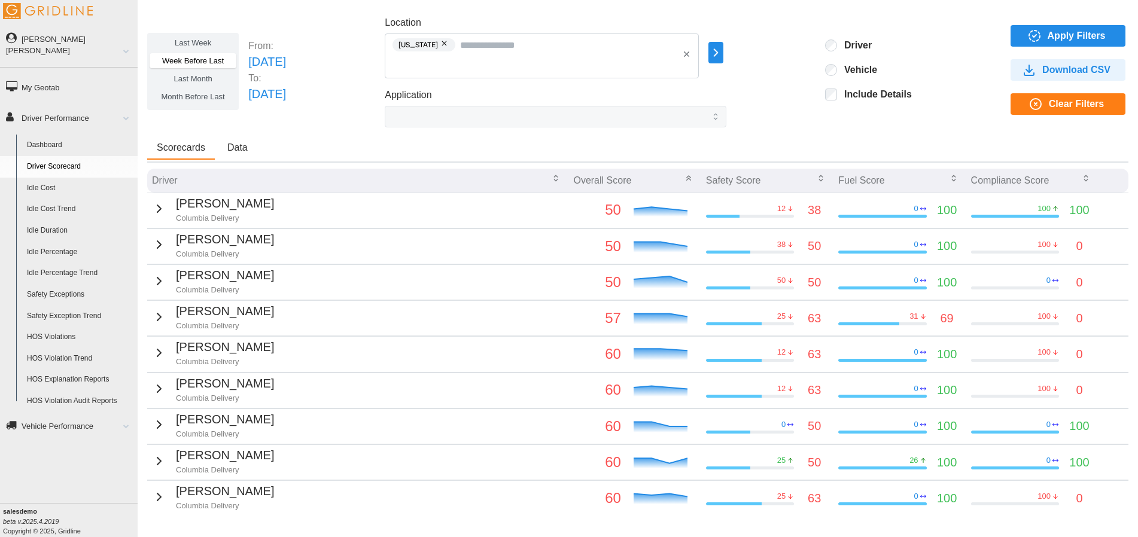
click at [1080, 35] on span "Apply Filters" at bounding box center [1077, 36] width 58 height 20
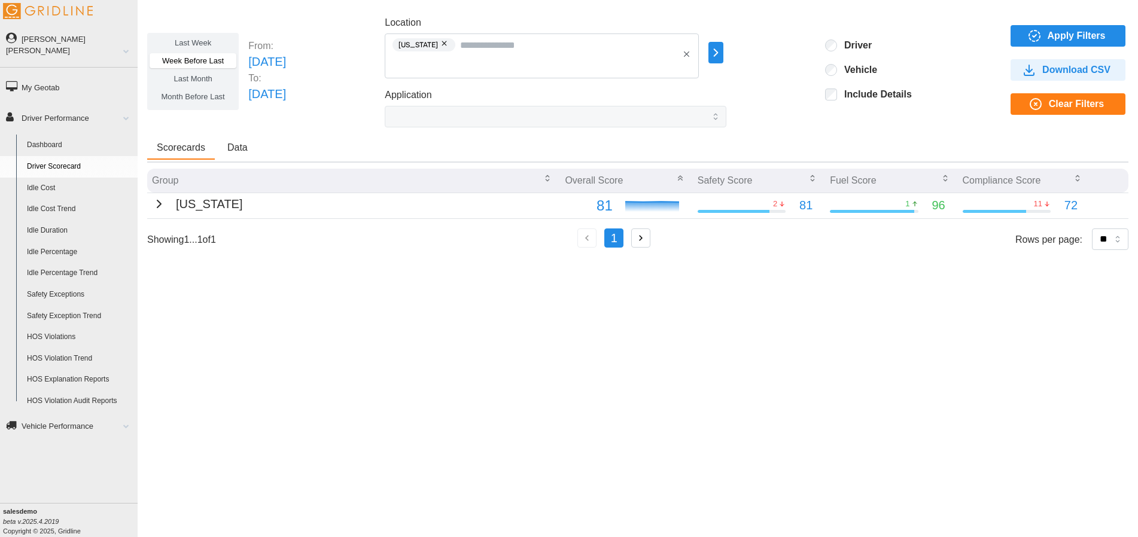
click at [209, 100] on span "Month Before Last" at bounding box center [193, 96] width 63 height 9
click at [1056, 35] on span "Apply Filters" at bounding box center [1077, 36] width 58 height 20
click at [191, 63] on span "Week Before Last" at bounding box center [193, 60] width 62 height 9
click at [1094, 32] on span "Apply Filters" at bounding box center [1077, 36] width 58 height 20
click at [218, 77] on label "Last Month" at bounding box center [193, 78] width 87 height 15
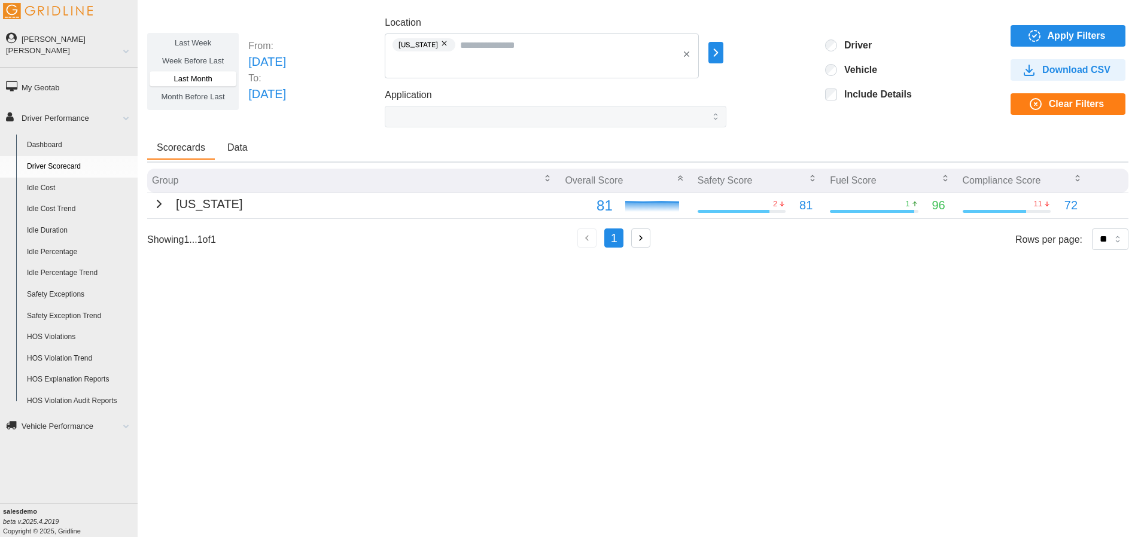
click at [199, 48] on label "Last Week" at bounding box center [193, 42] width 87 height 15
click at [385, 92] on div "Last Week Week Before Last Last Month Month Before Last From: Sun Aug 24 2025 T…" at bounding box center [637, 72] width 981 height 112
click at [205, 101] on span "Month Before Last" at bounding box center [193, 96] width 63 height 9
click at [189, 49] on label "Last Week" at bounding box center [193, 42] width 87 height 15
click at [1087, 35] on span "Apply Filters" at bounding box center [1077, 36] width 58 height 20
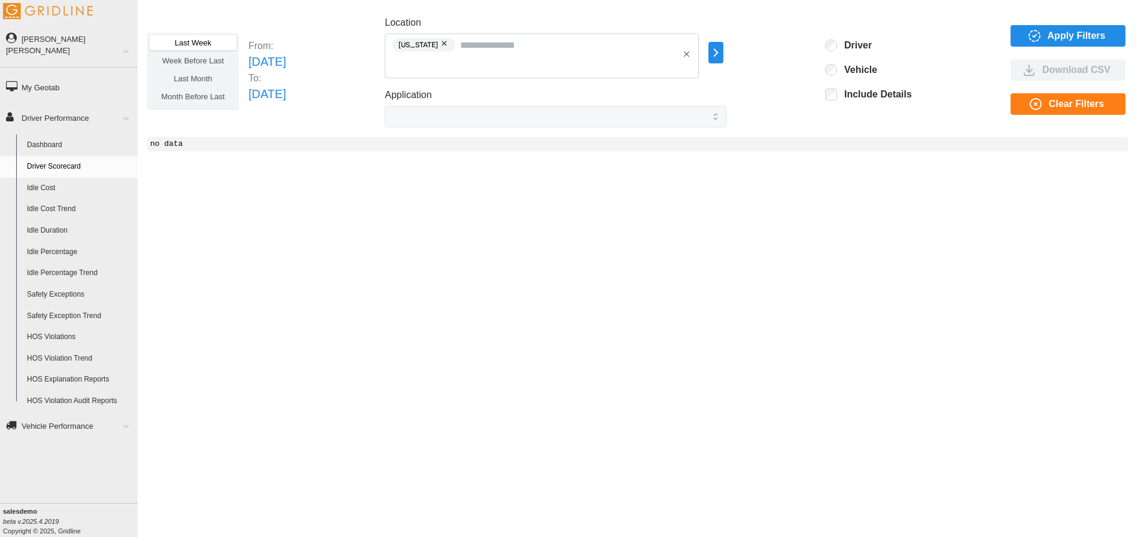
click at [191, 74] on span "Last Month" at bounding box center [193, 78] width 38 height 9
click at [1072, 31] on span "Apply Filters" at bounding box center [1077, 36] width 58 height 20
click at [207, 62] on span "Week Before Last" at bounding box center [193, 60] width 62 height 9
click at [1102, 46] on button "Apply Filters" at bounding box center [1068, 36] width 115 height 22
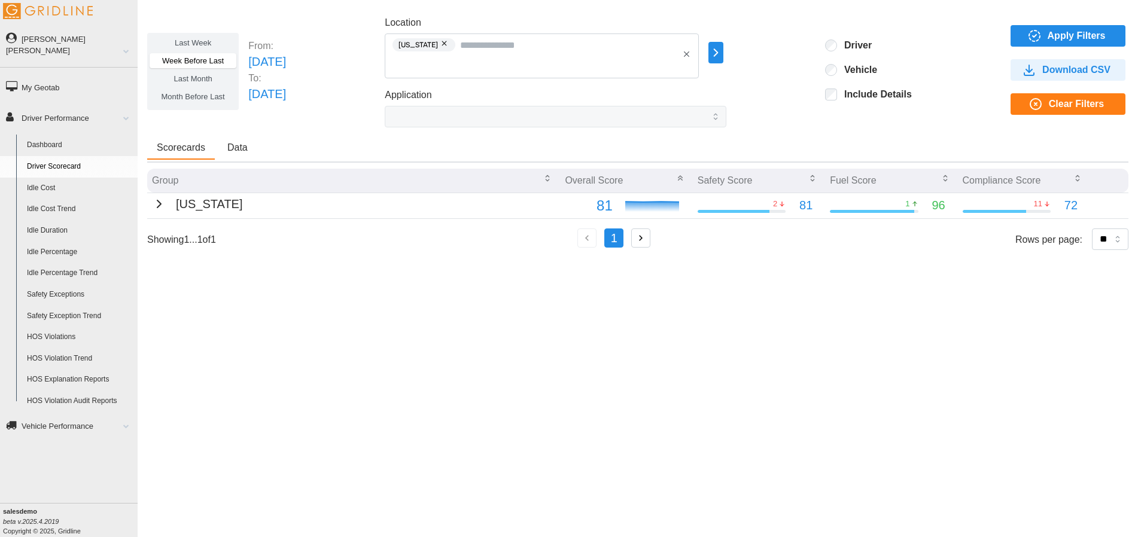
click at [206, 104] on label "Month Before Last" at bounding box center [193, 96] width 87 height 15
click at [1075, 39] on span "Apply Filters" at bounding box center [1077, 36] width 58 height 20
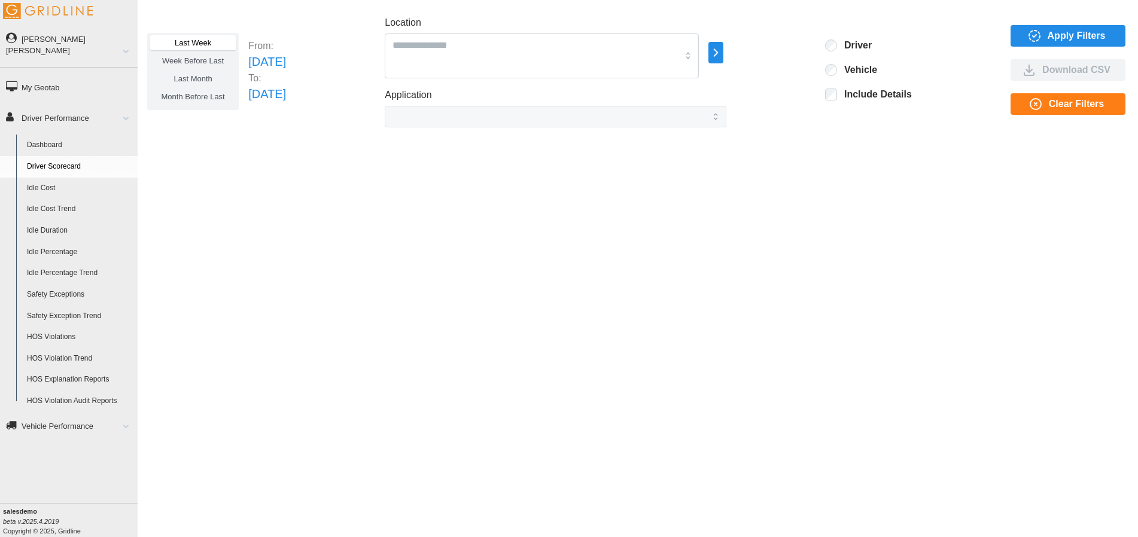
click at [214, 44] on label "Last Week" at bounding box center [193, 42] width 87 height 15
click at [723, 53] on icon "button" at bounding box center [716, 52] width 14 height 14
click at [794, 57] on icon at bounding box center [795, 54] width 12 height 12
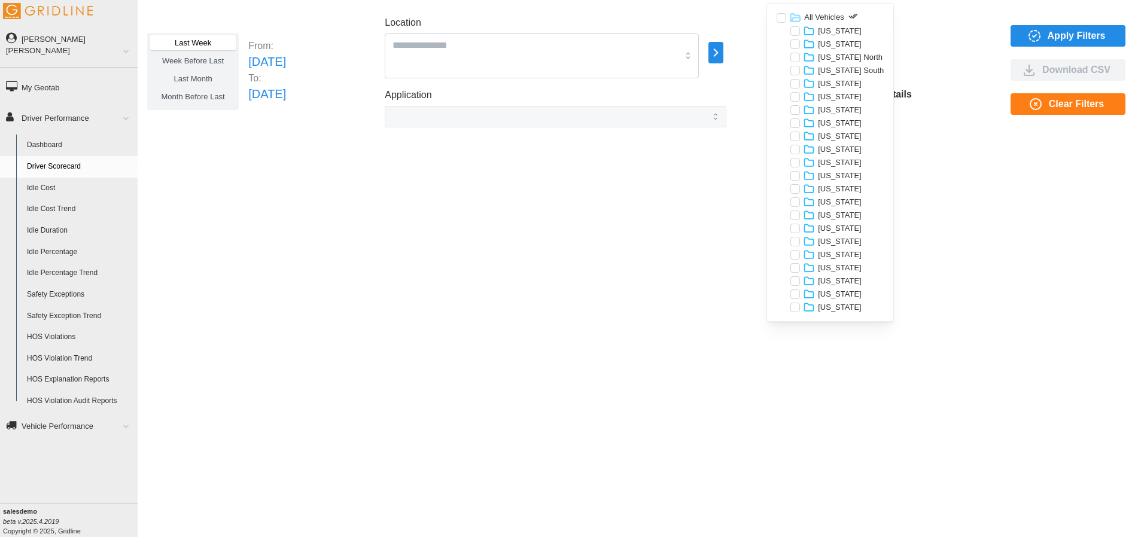
click at [784, 20] on div at bounding box center [782, 18] width 10 height 10
click at [941, 29] on div "Last Week Week Before Last Last Month Month Before Last From: [DATE] To: [DATE]…" at bounding box center [637, 72] width 981 height 112
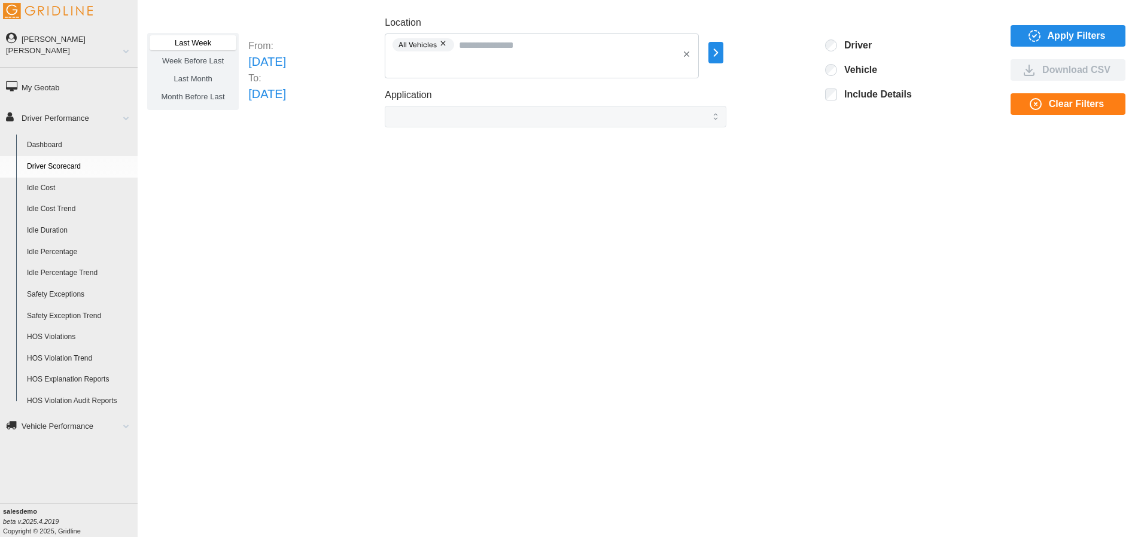
click at [1061, 39] on span "Apply Filters" at bounding box center [1077, 36] width 58 height 20
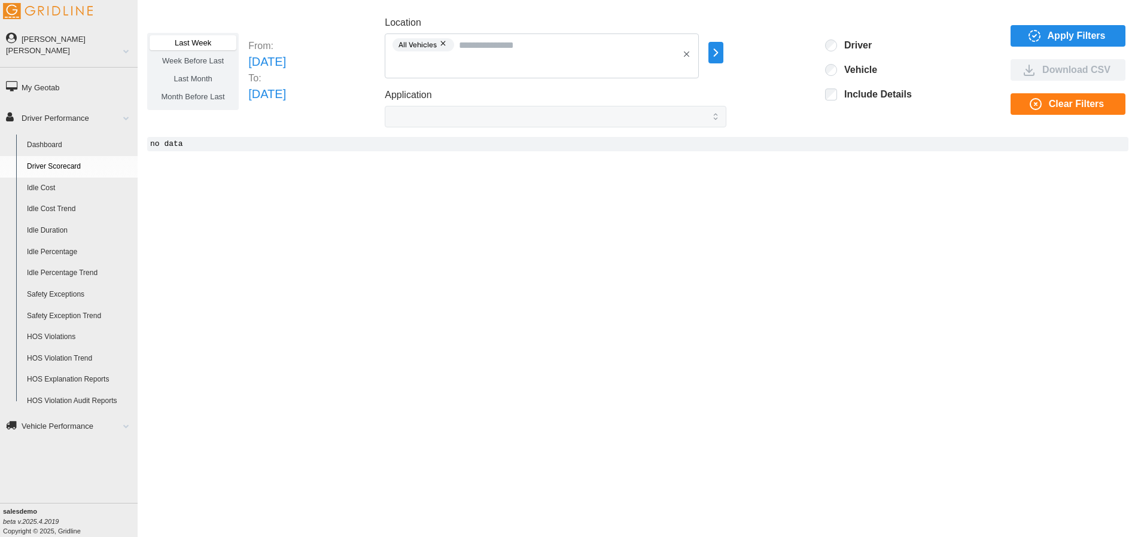
click at [208, 66] on label "Week Before Last" at bounding box center [193, 60] width 87 height 15
click at [1087, 45] on span "Apply Filters" at bounding box center [1077, 36] width 58 height 20
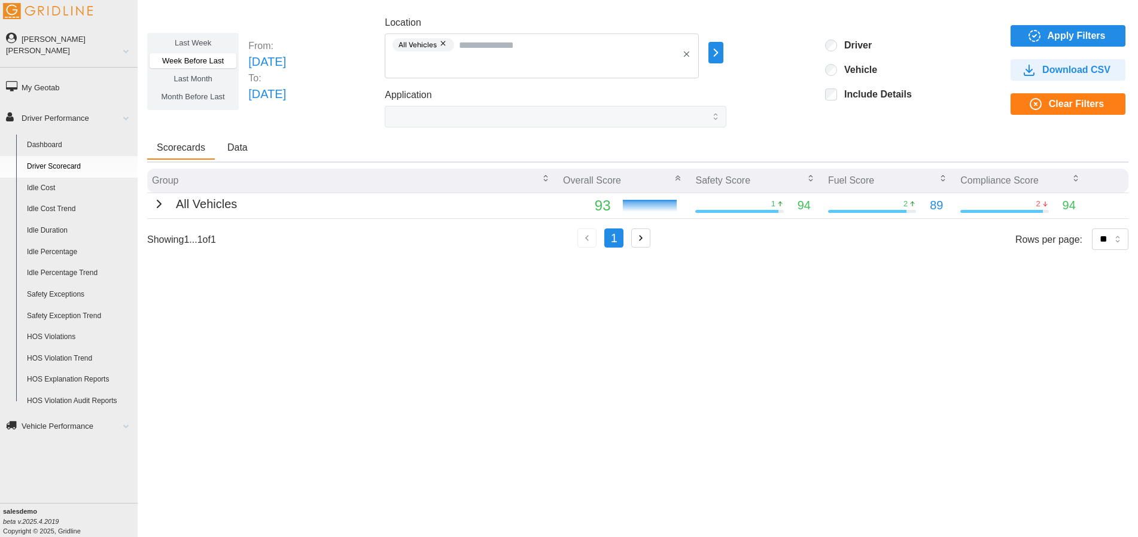
click at [191, 103] on label "Month Before Last" at bounding box center [193, 96] width 87 height 15
click at [1097, 40] on span "Apply Filters" at bounding box center [1077, 36] width 58 height 20
click at [185, 44] on span "Last Week" at bounding box center [193, 42] width 36 height 9
click at [389, 43] on div "Last Week Week Before Last Last Month Month Before Last From: [DATE] To: [DATE]…" at bounding box center [637, 72] width 981 height 112
